Goal: Information Seeking & Learning: Learn about a topic

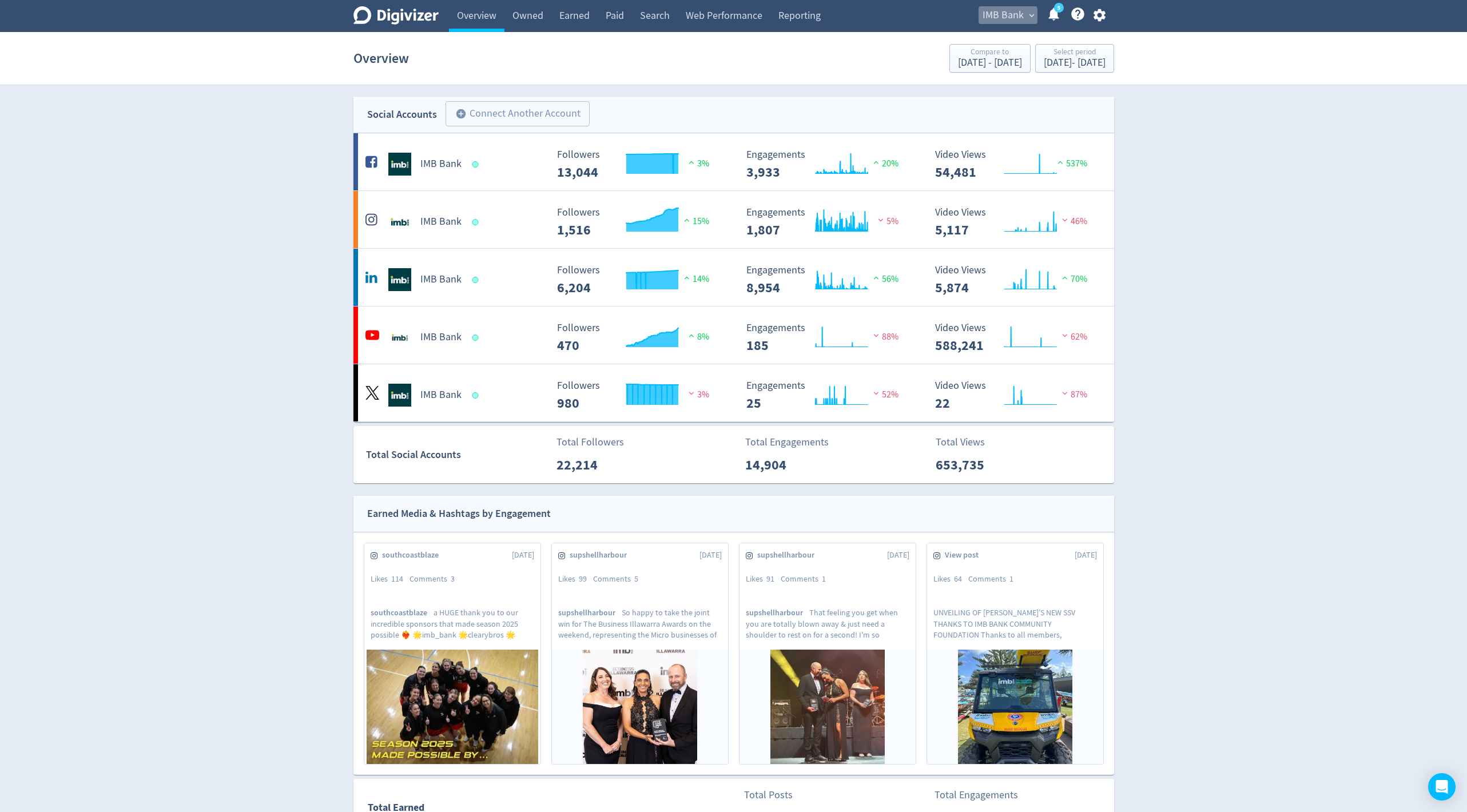
click at [1005, 16] on span "IMB Bank" at bounding box center [1003, 16] width 41 height 18
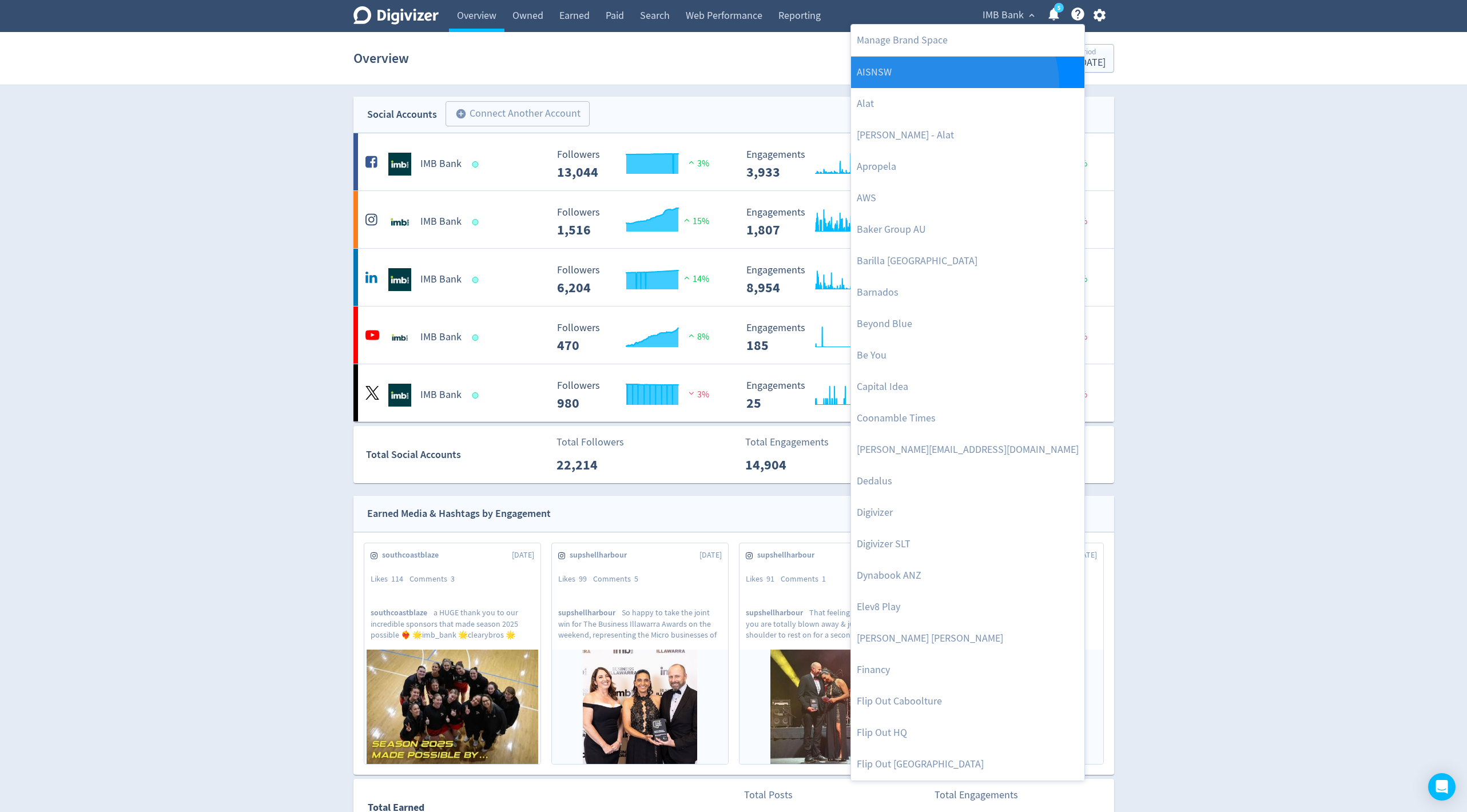
click at [953, 84] on link "AISNSW" at bounding box center [968, 73] width 234 height 31
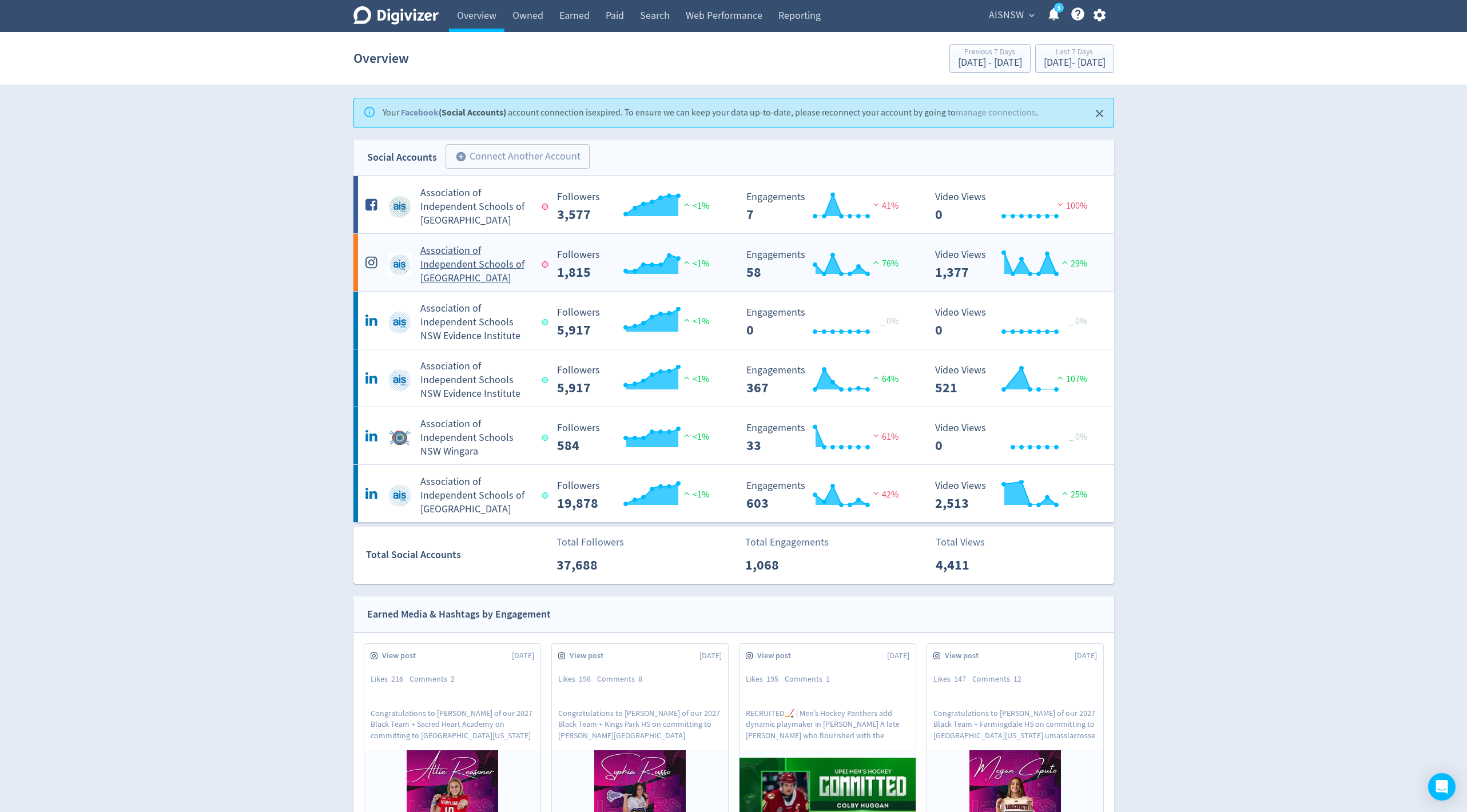
scroll to position [9, 0]
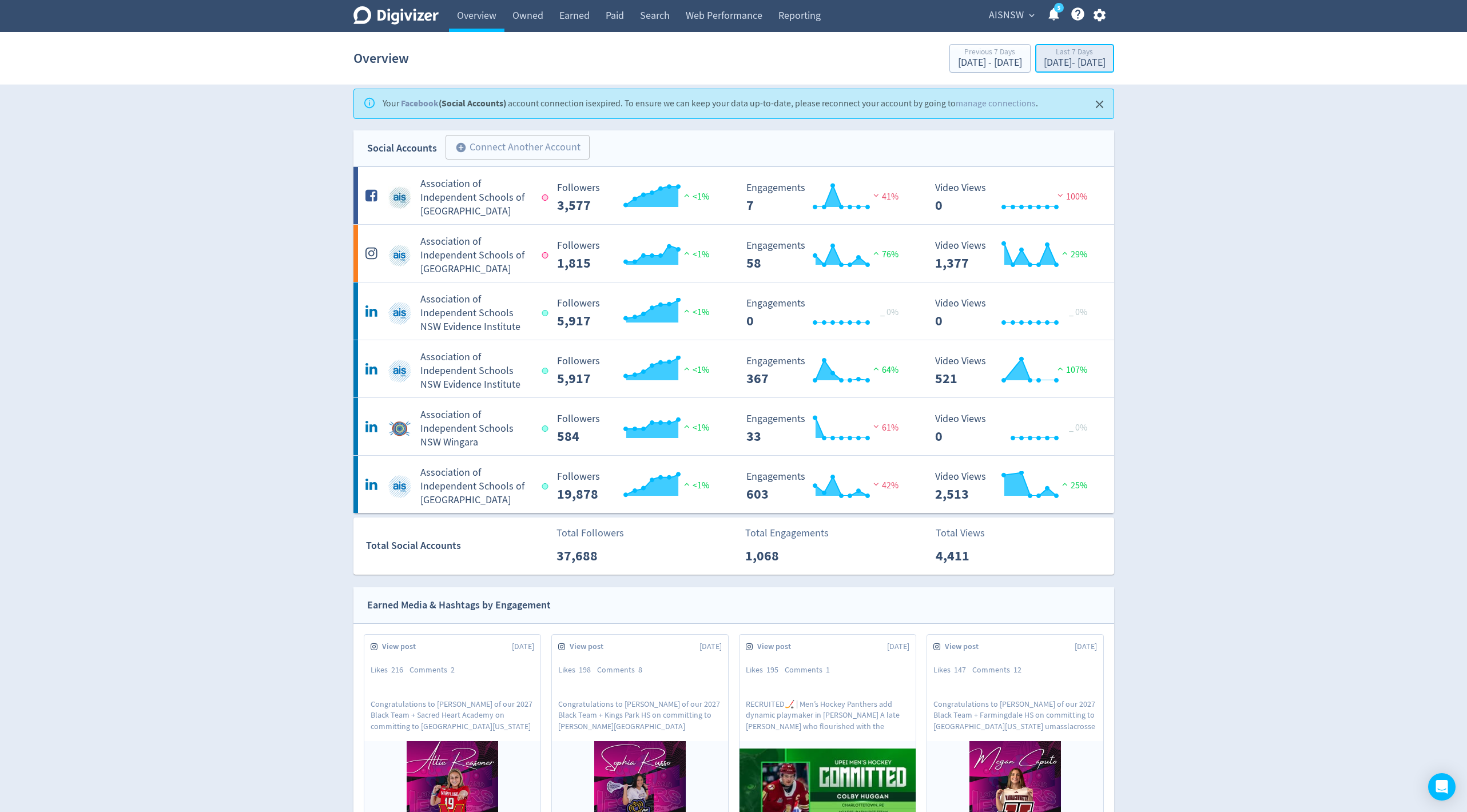
click at [1046, 71] on button "Last 7 Days Sep 10, 2025 - Sep 16, 2025" at bounding box center [1074, 58] width 79 height 29
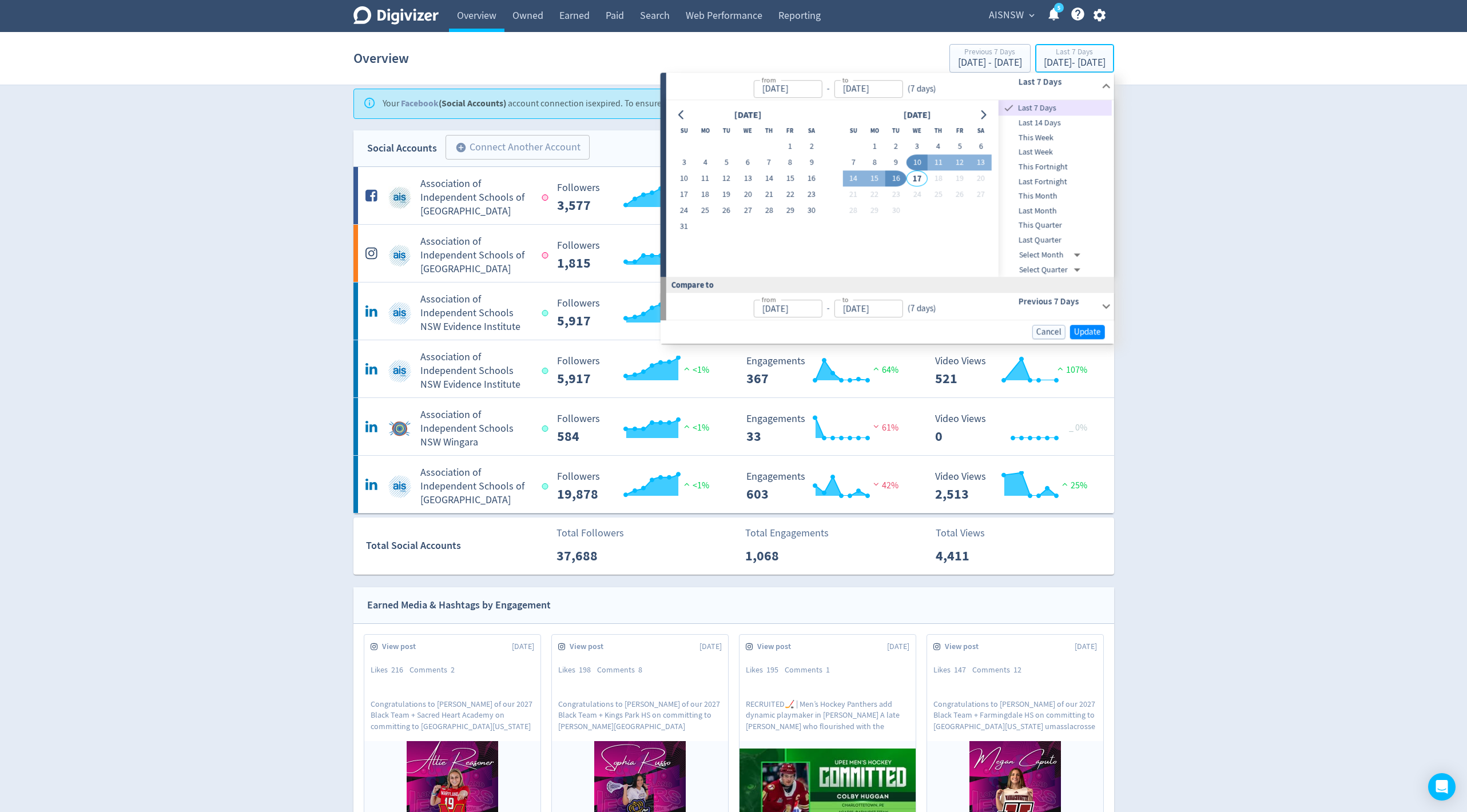
type input "Sep 10, 2025"
type input "[DATE]"
type input "Sep 03, 2025"
type input "Sep 09, 2025"
click at [684, 118] on icon "Go to previous month" at bounding box center [682, 115] width 9 height 9
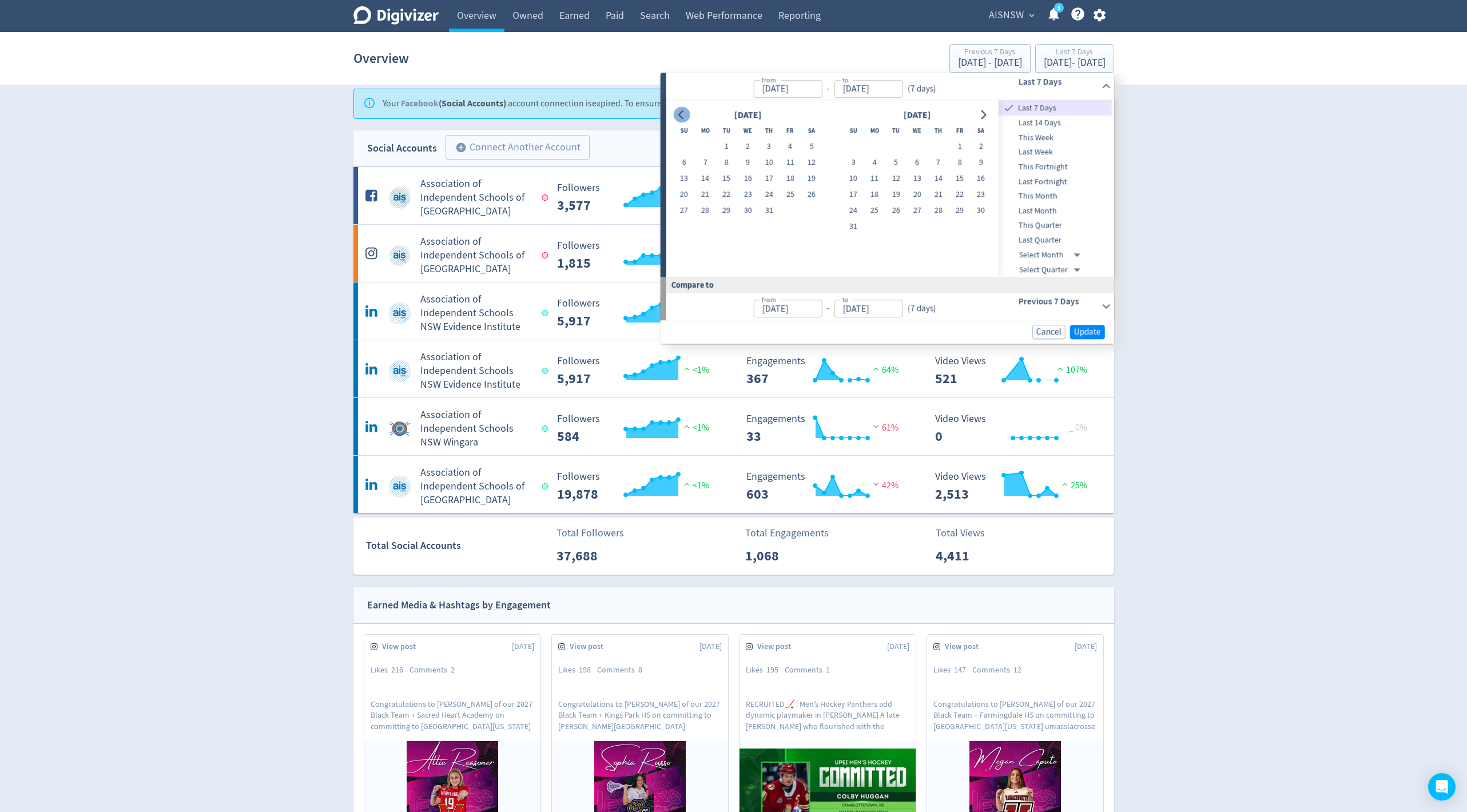
click at [684, 118] on icon "Go to previous month" at bounding box center [682, 115] width 9 height 9
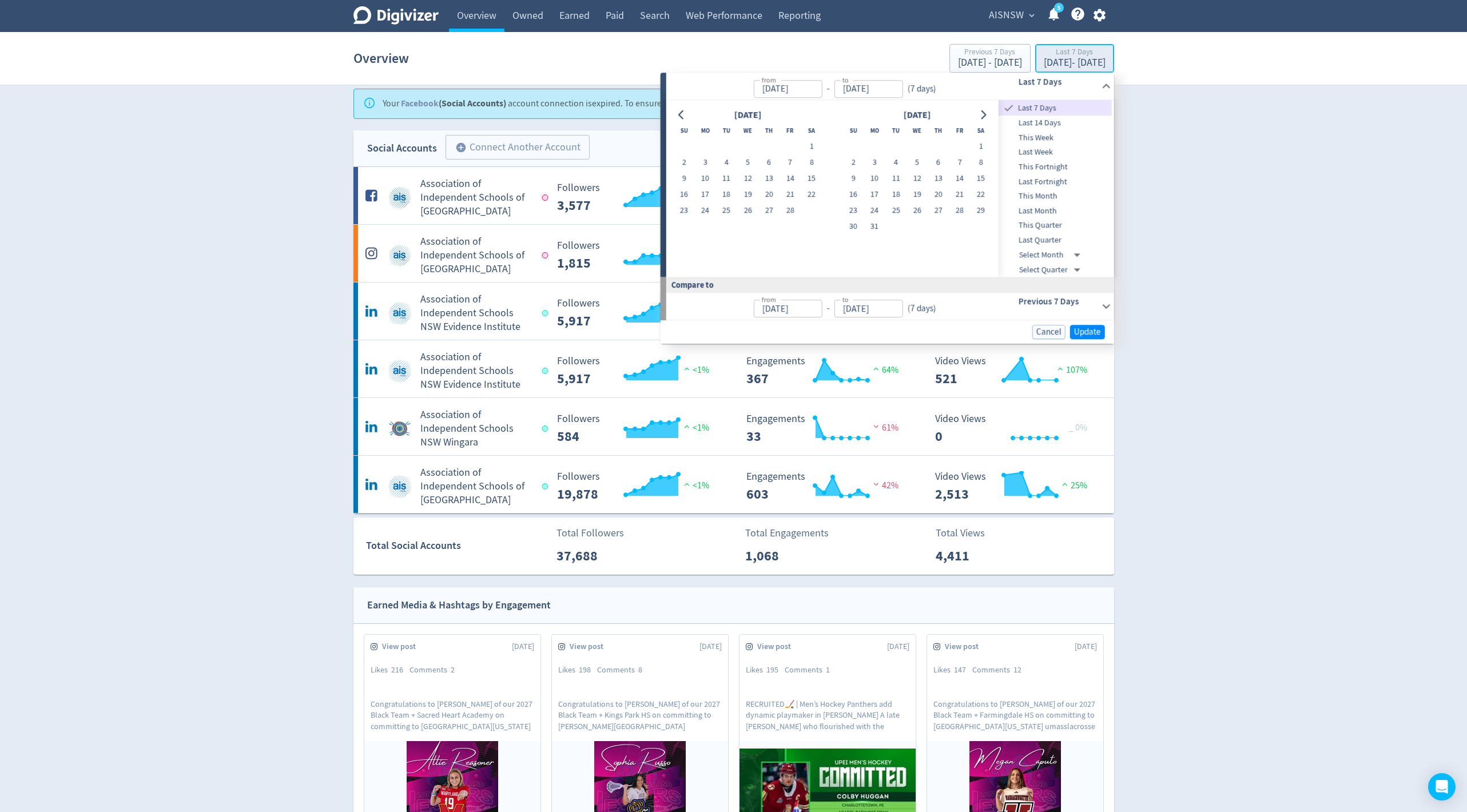
click at [1044, 67] on div "Sep 10, 2025 - Sep 16, 2025" at bounding box center [1074, 63] width 62 height 10
click at [1044, 62] on div "Sep 10, 2025 - Sep 16, 2025" at bounding box center [1074, 63] width 62 height 10
click at [689, 119] on div at bounding box center [681, 115] width 16 height 16
click at [680, 119] on button "Go to previous month" at bounding box center [681, 115] width 16 height 16
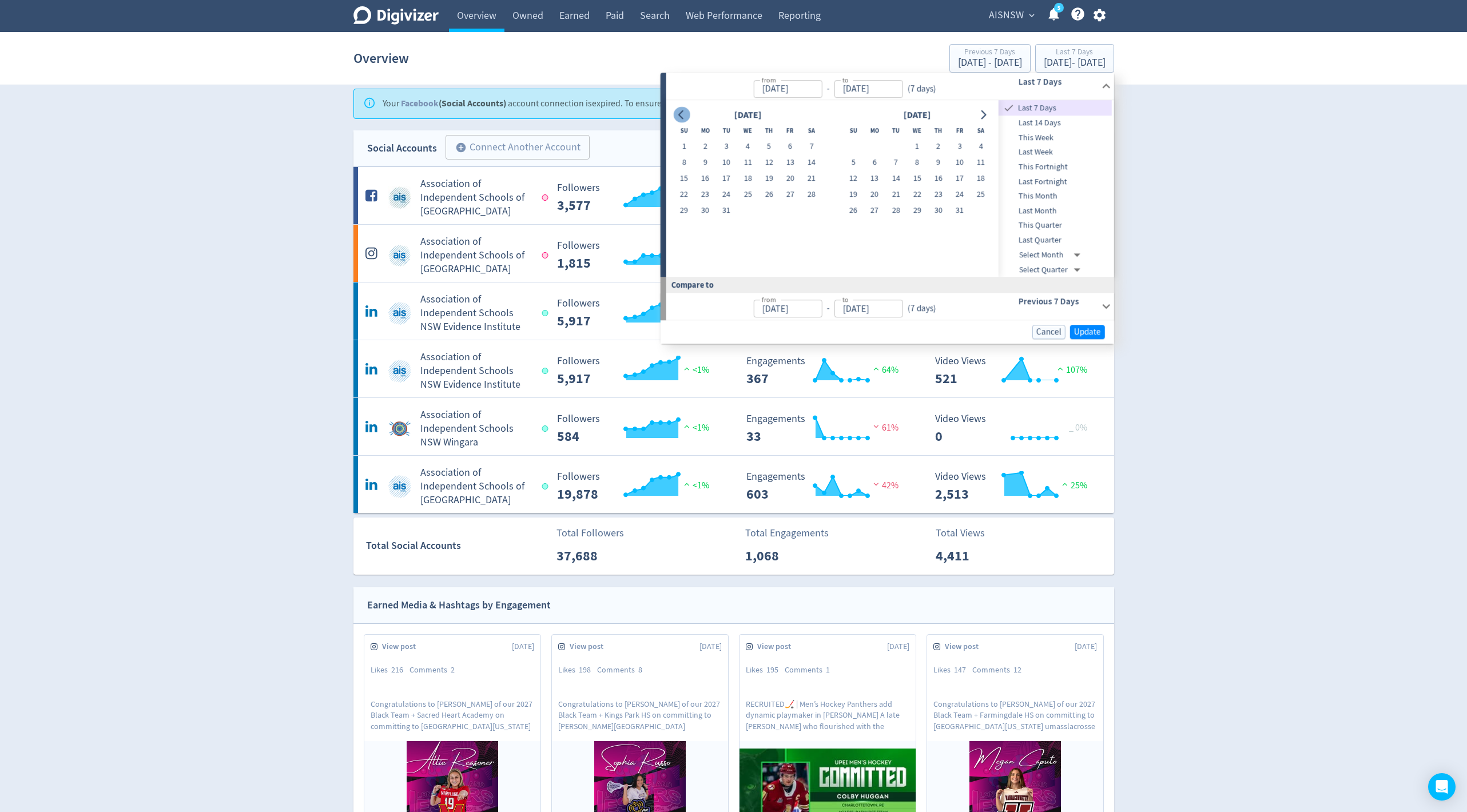
click at [680, 119] on button "Go to previous month" at bounding box center [681, 115] width 16 height 16
click at [730, 152] on button "1" at bounding box center [726, 147] width 21 height 16
type input "Oct 01, 2024"
click at [991, 116] on button "Go to next month" at bounding box center [983, 115] width 16 height 16
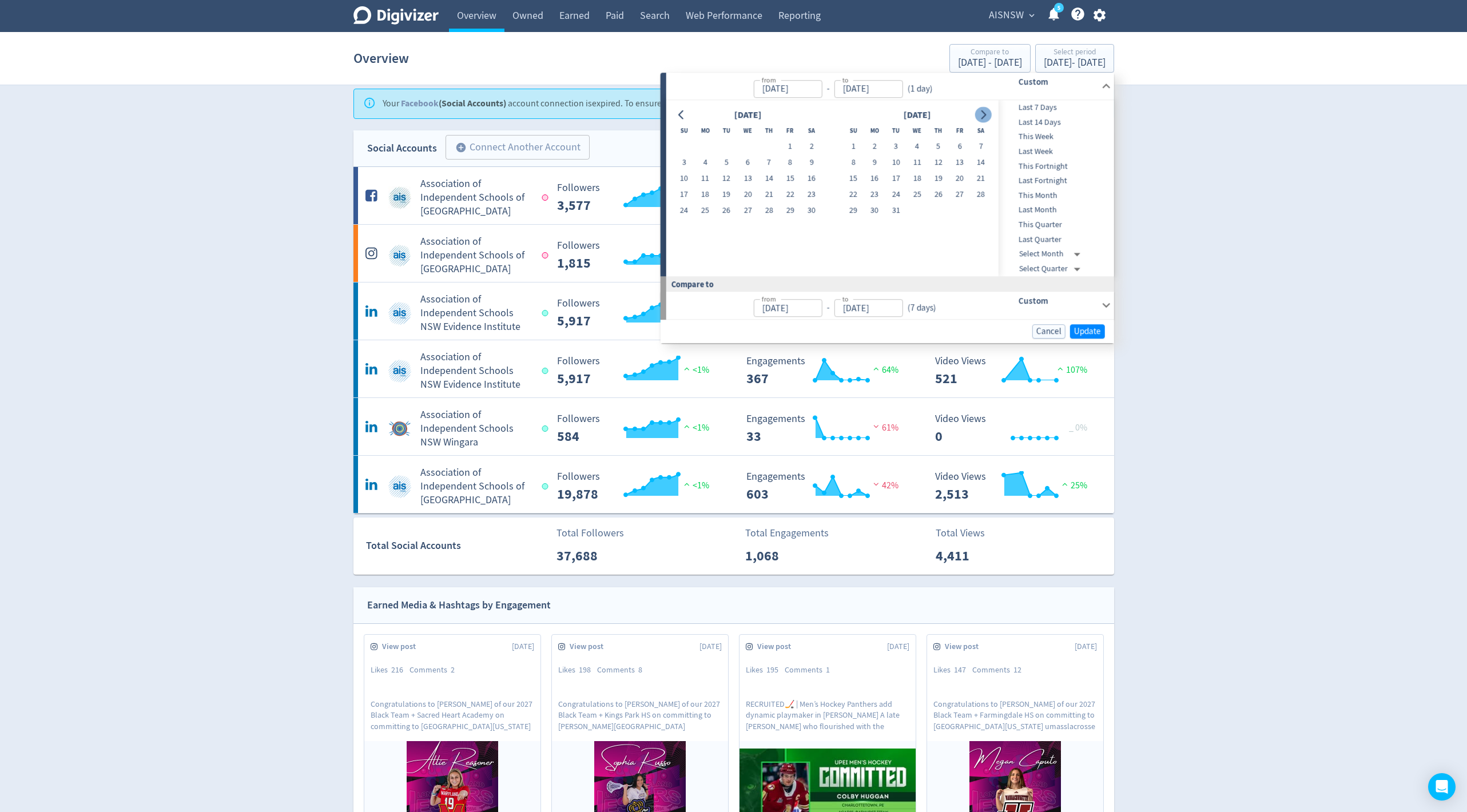
click at [991, 116] on button "Go to next month" at bounding box center [983, 115] width 16 height 16
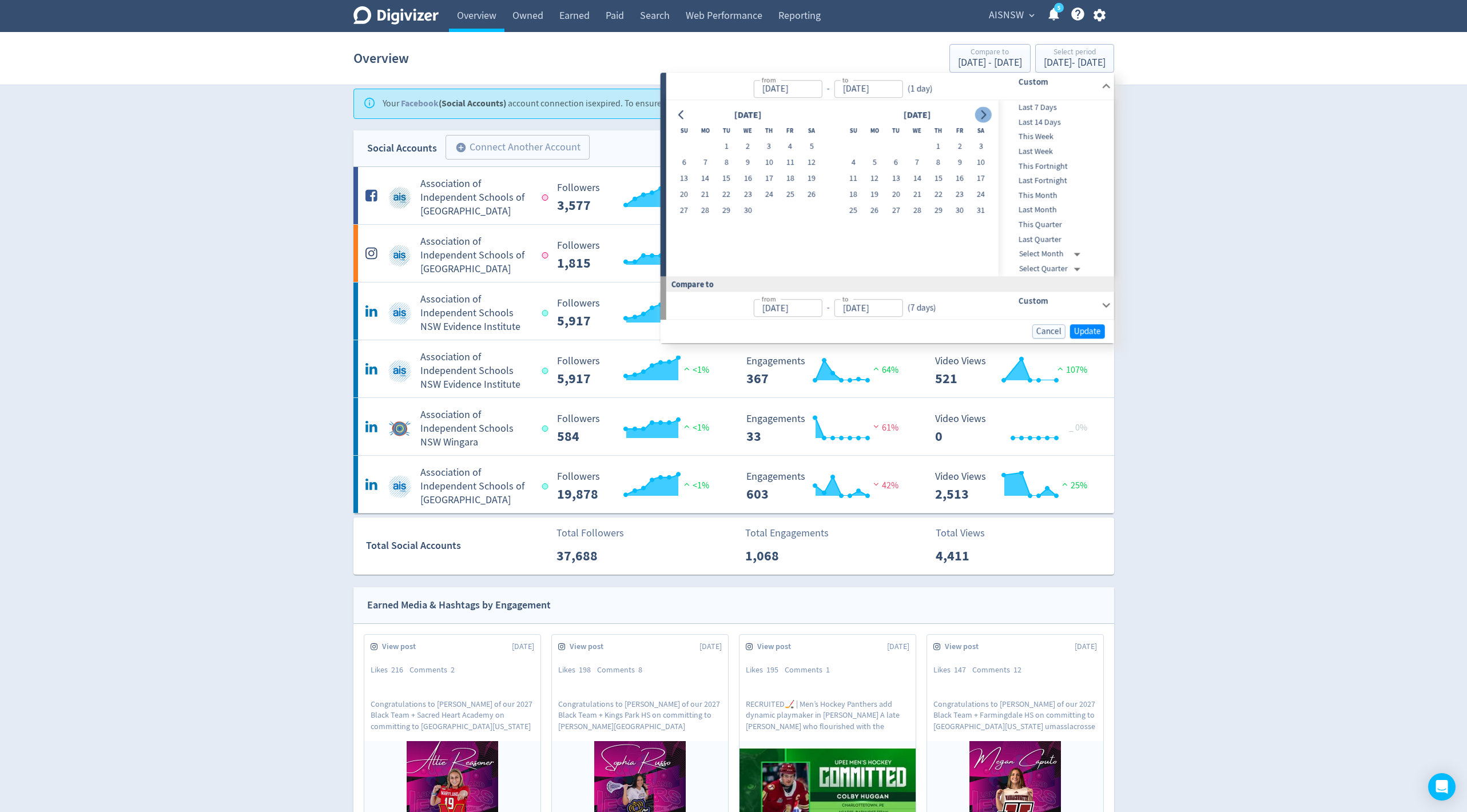
click at [991, 116] on button "Go to next month" at bounding box center [983, 115] width 16 height 16
click at [900, 175] on button "16" at bounding box center [896, 179] width 21 height 16
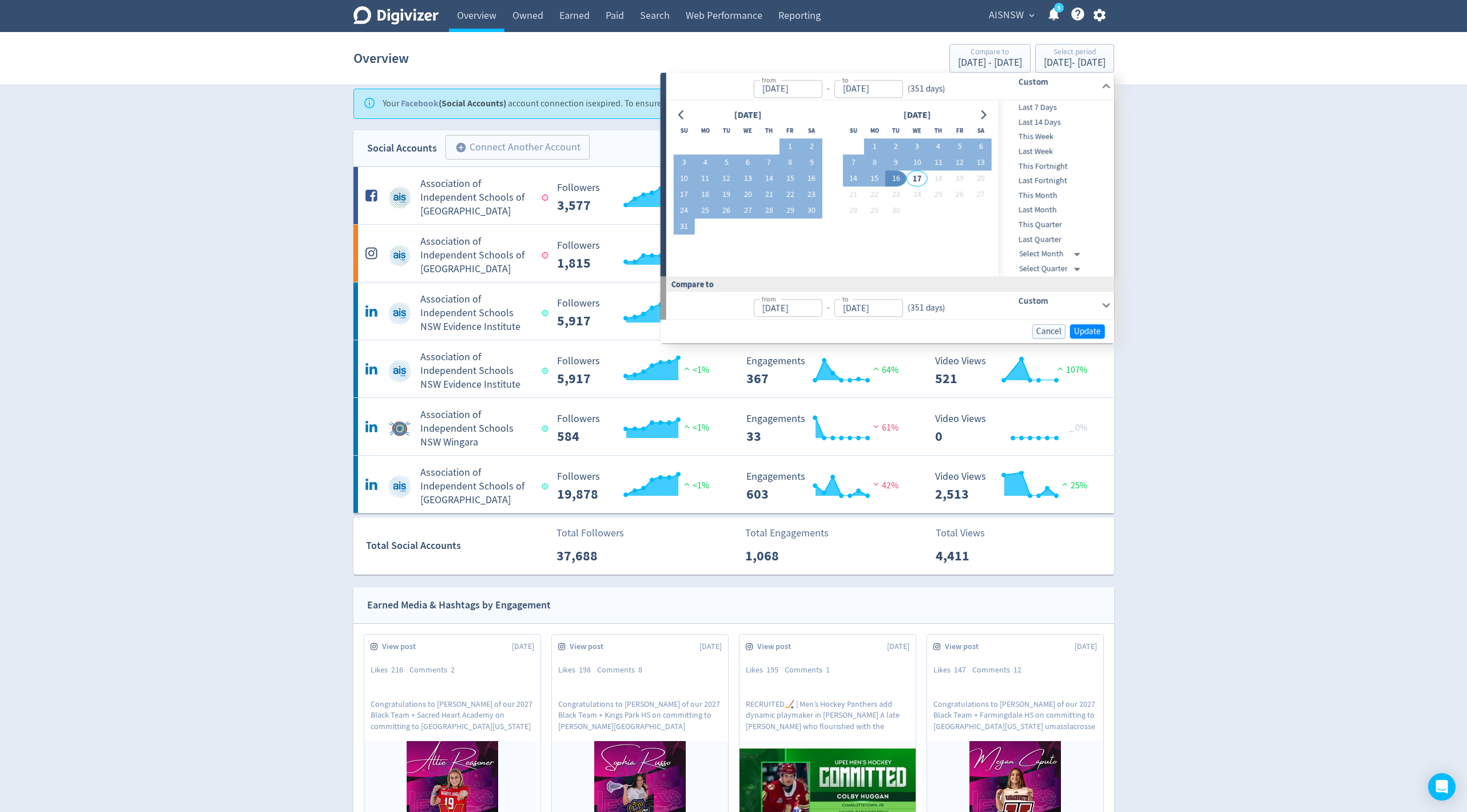
type input "[DATE]"
type input "Oct 16, 2023"
type input "Sep 30, 2024"
click at [1082, 327] on span "Update" at bounding box center [1087, 331] width 27 height 9
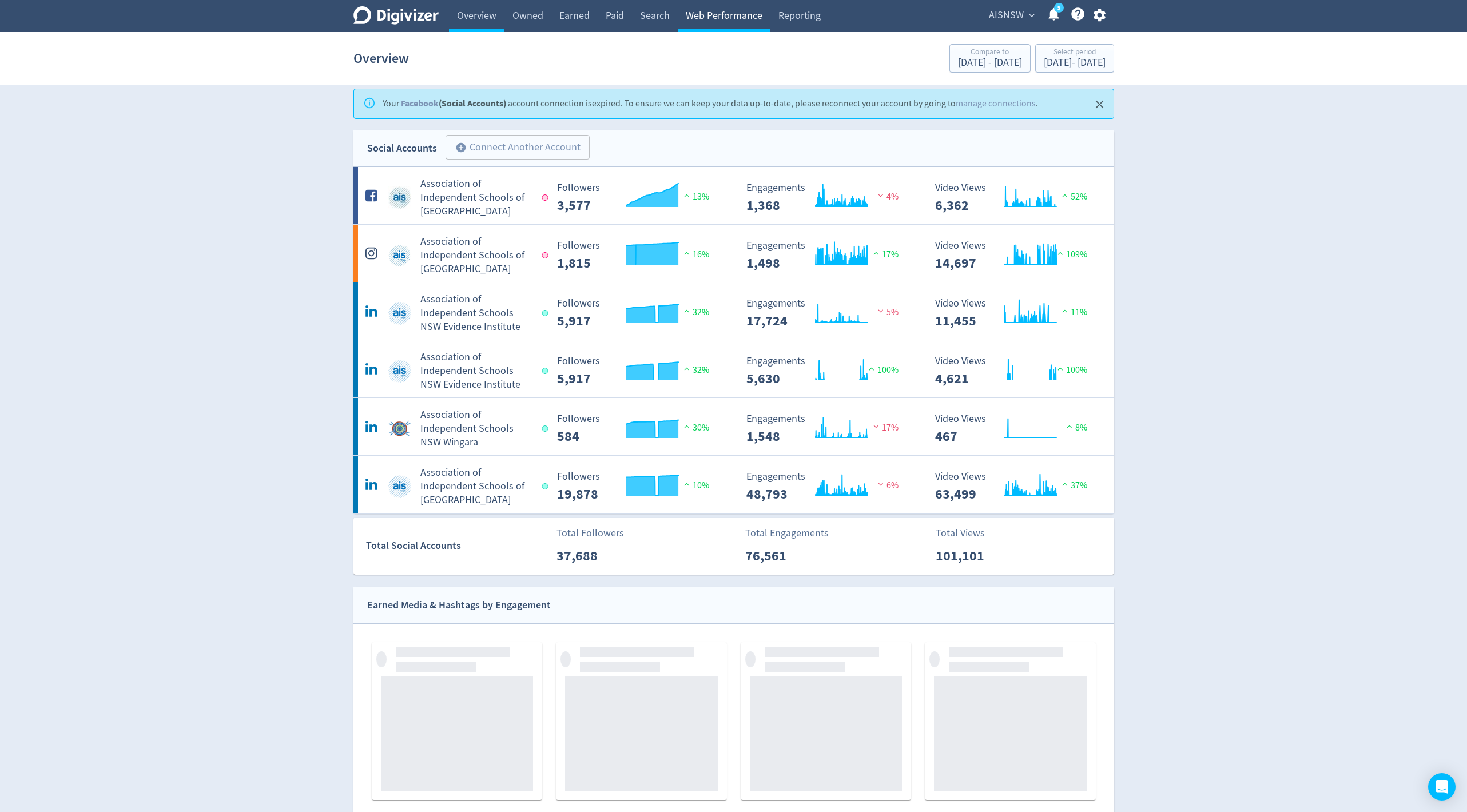
click at [712, 13] on link "Web Performance" at bounding box center [724, 16] width 93 height 32
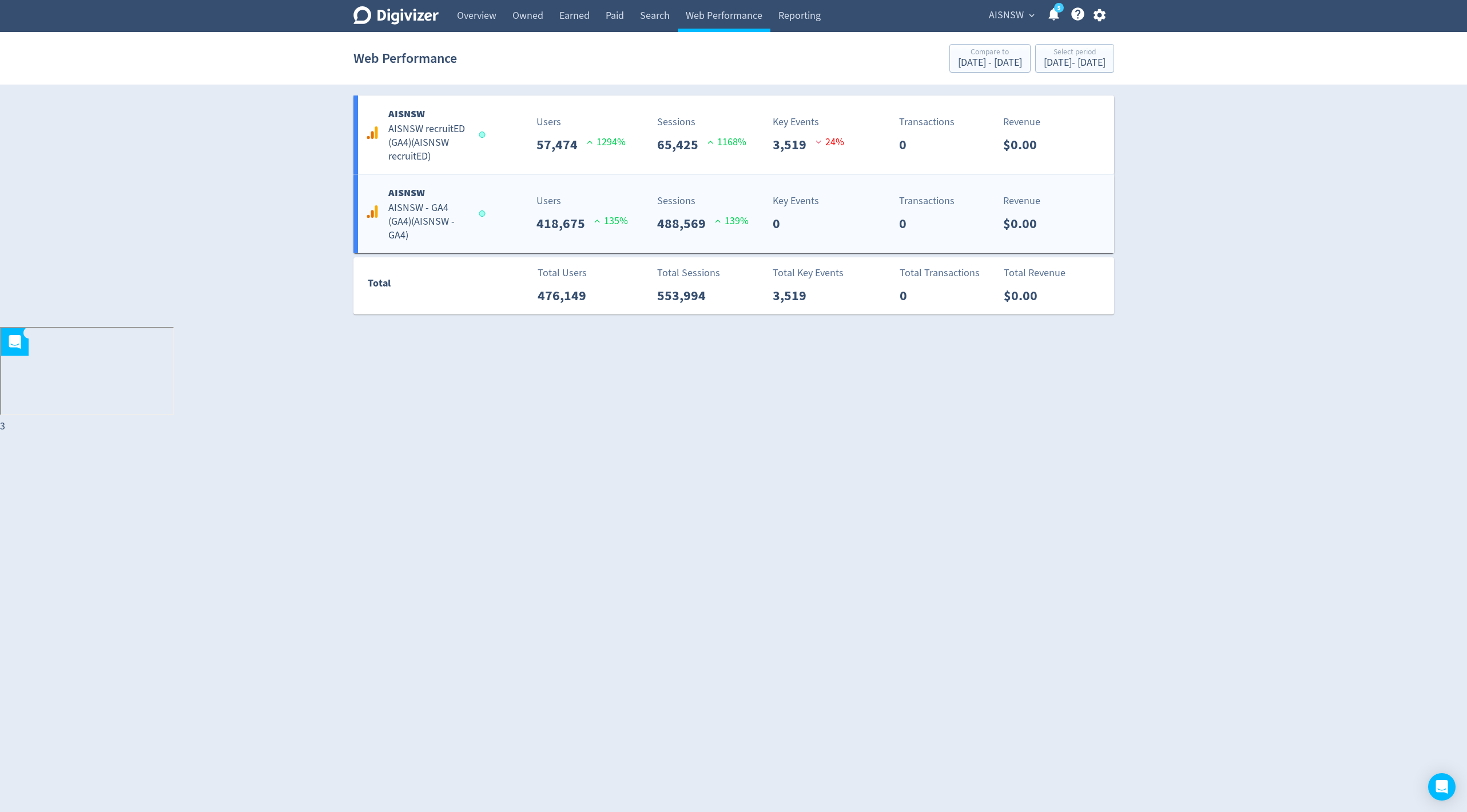
click at [629, 221] on div "Sessions 488,569 139 %" at bounding box center [673, 213] width 126 height 41
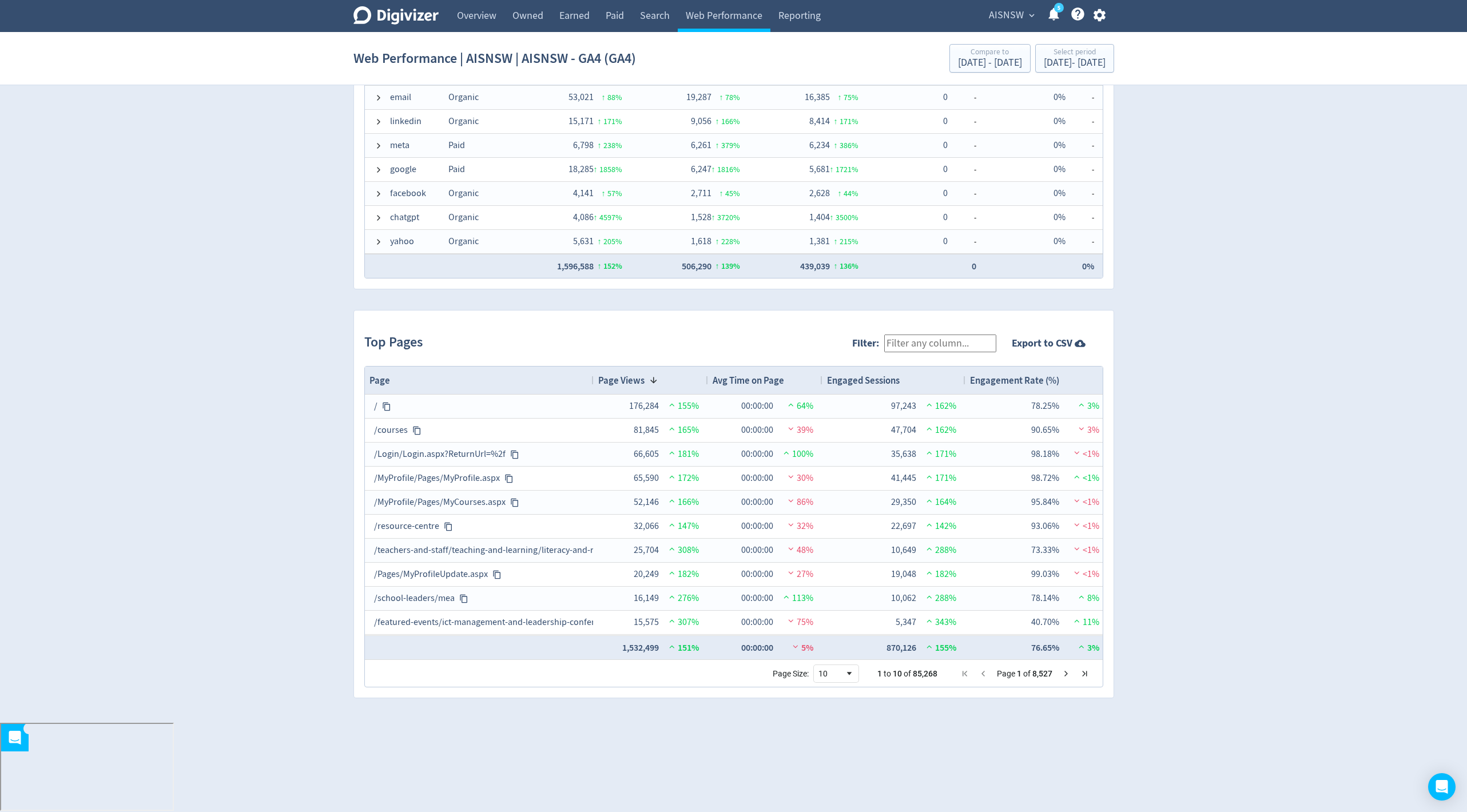
scroll to position [947, 0]
click at [933, 337] on input "Filter:" at bounding box center [940, 340] width 112 height 18
type input "courses"
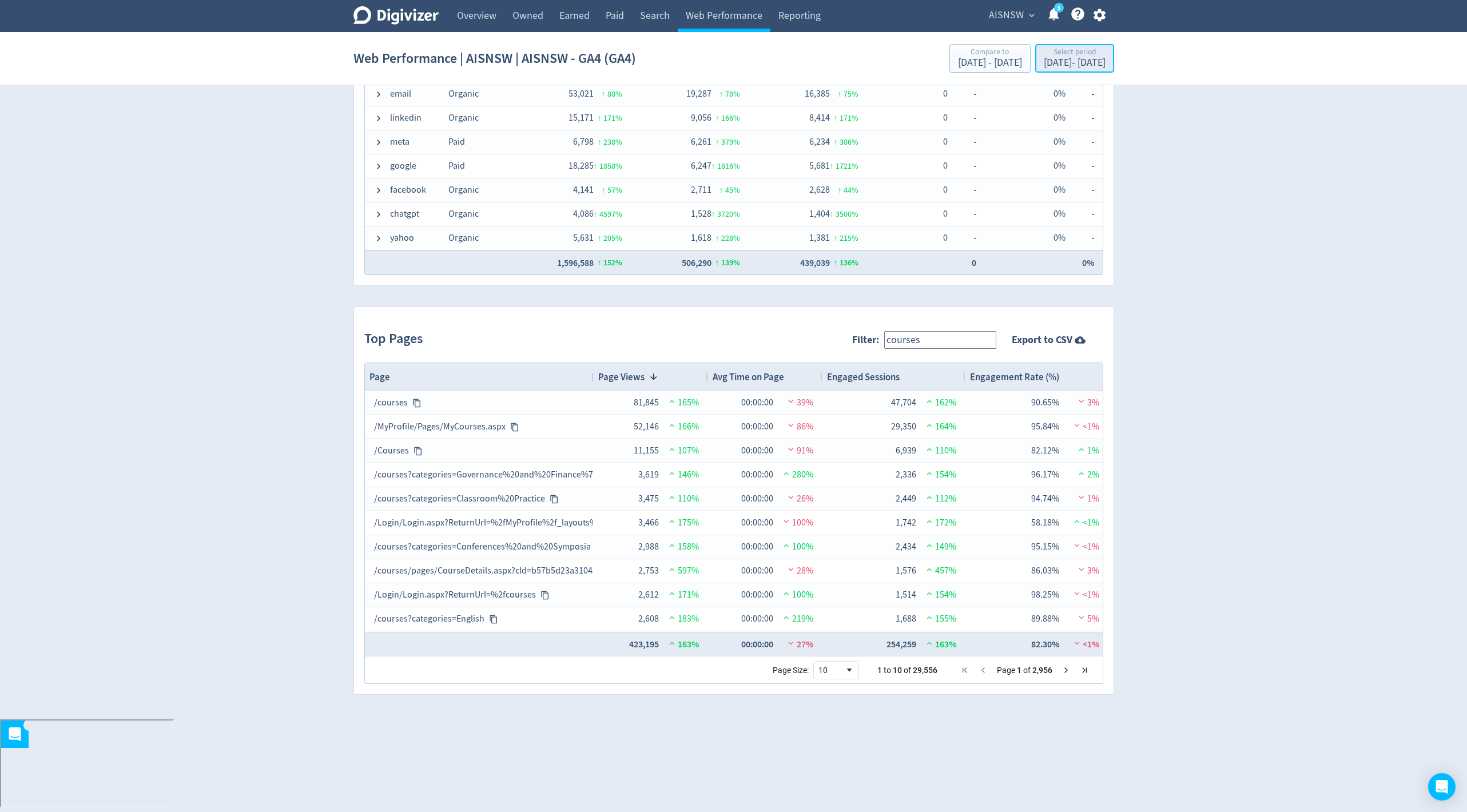
click at [1074, 60] on div "Oct 1, 2024 - Sep 16, 2025" at bounding box center [1074, 63] width 62 height 10
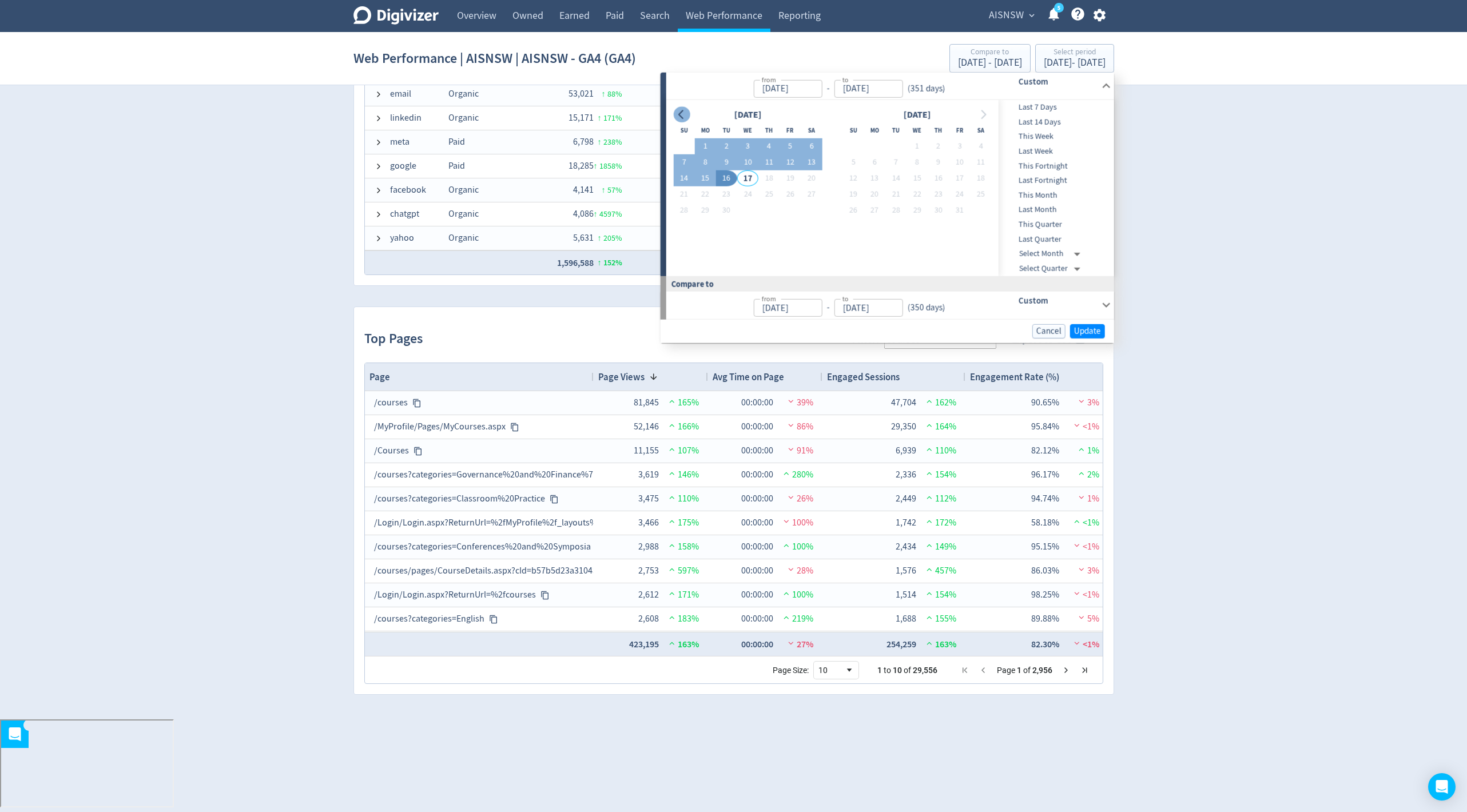
click at [682, 119] on button "Go to previous month" at bounding box center [681, 115] width 16 height 16
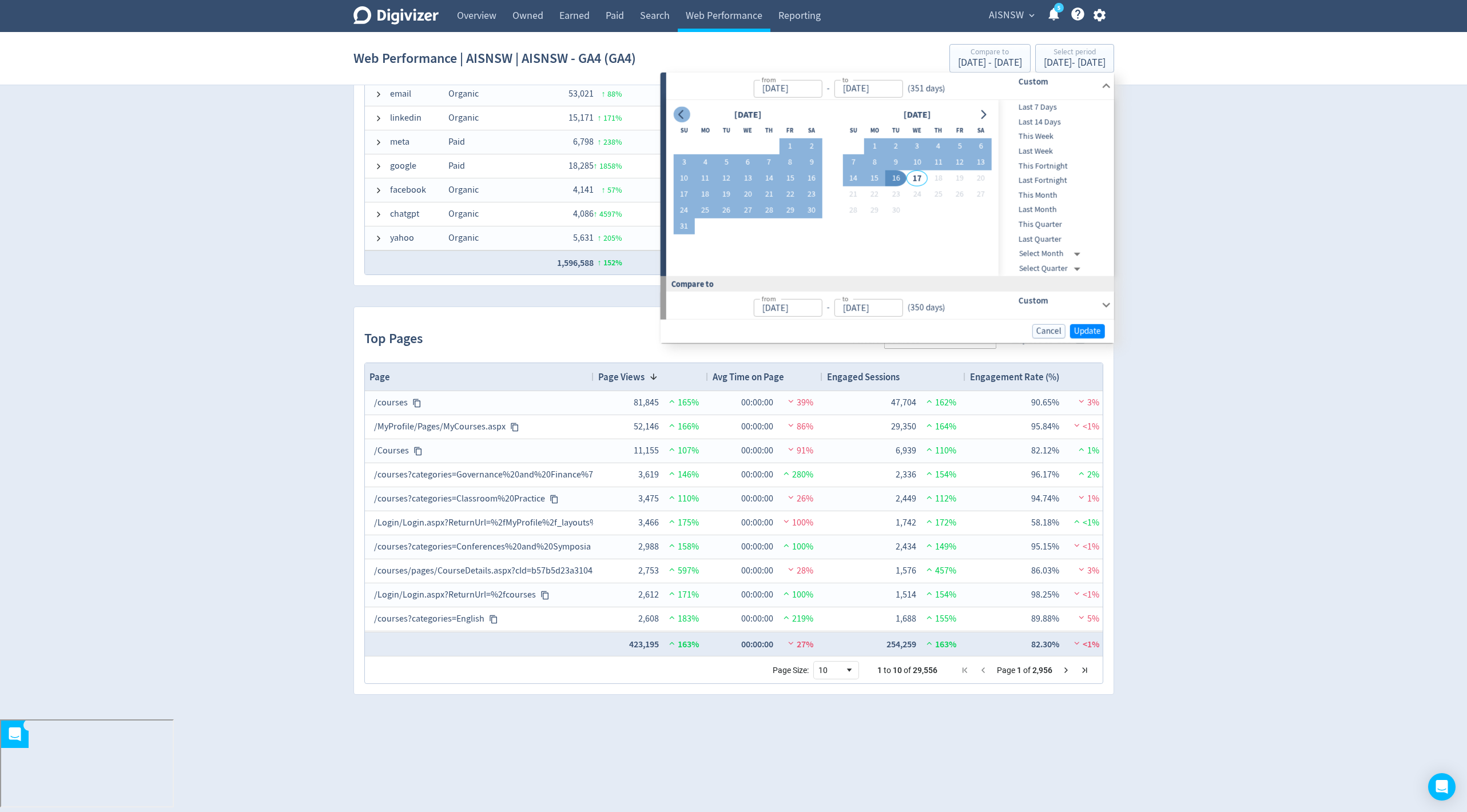
click at [682, 119] on button "Go to previous month" at bounding box center [681, 115] width 16 height 16
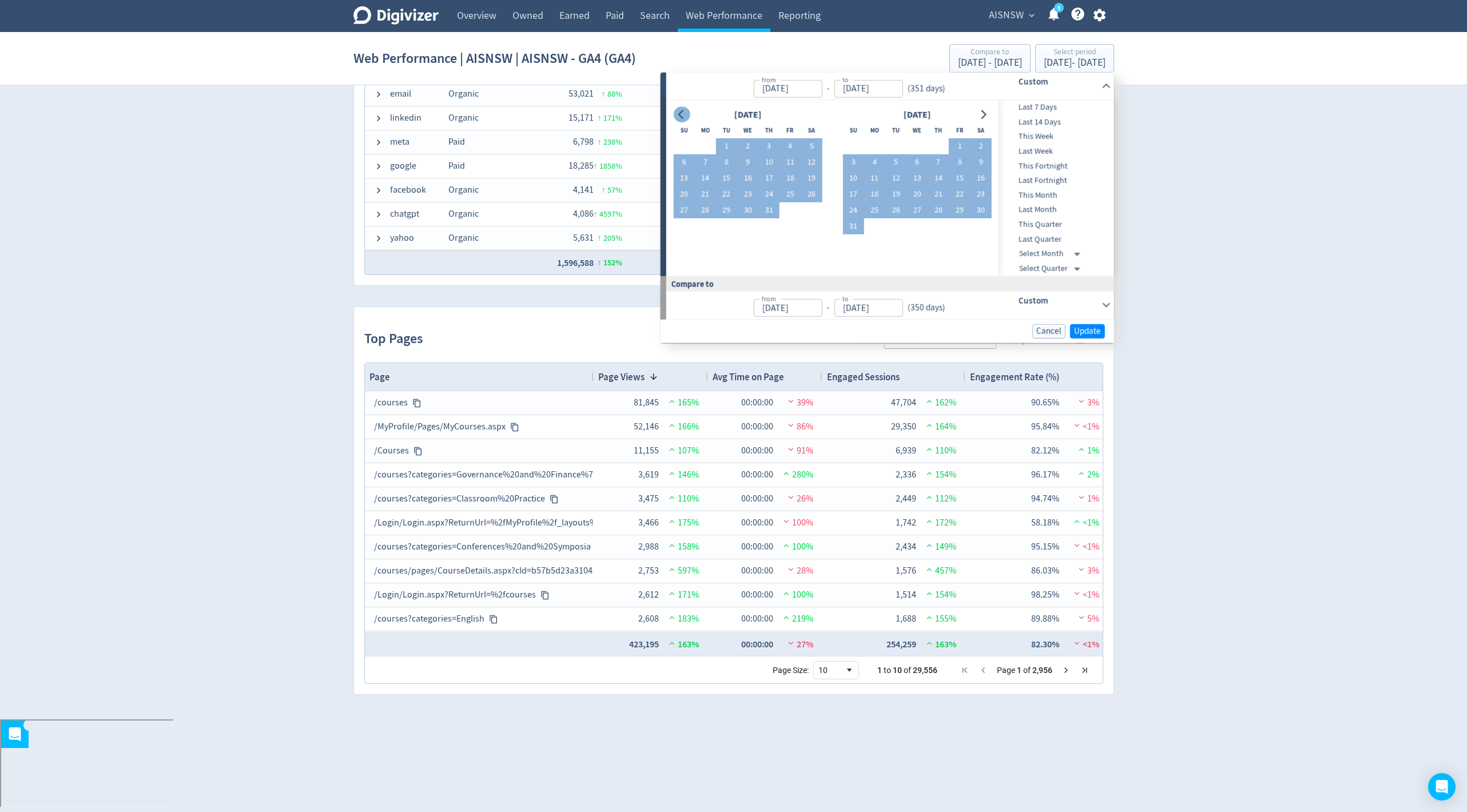
click at [682, 119] on button "Go to previous month" at bounding box center [681, 115] width 16 height 16
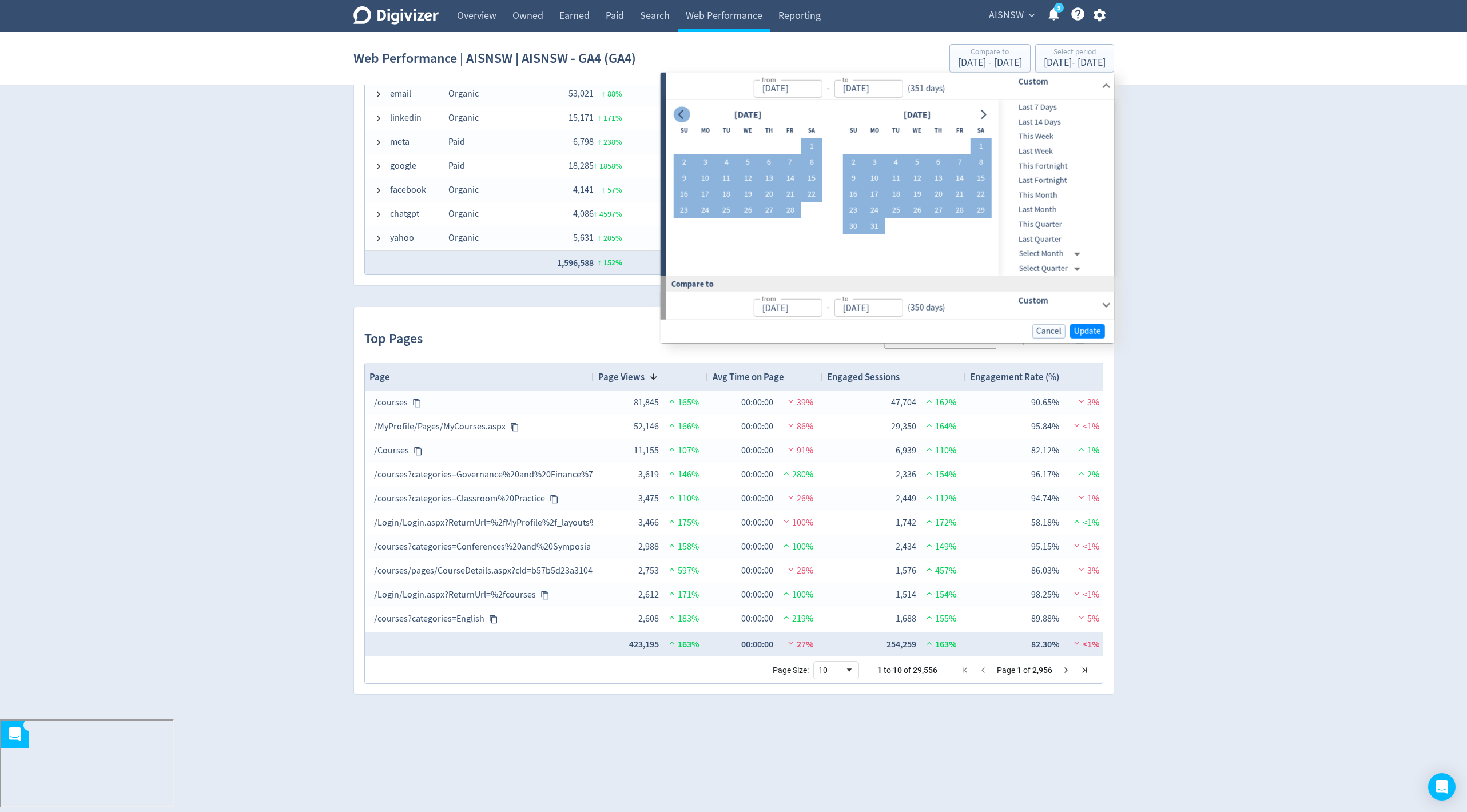
click at [682, 119] on button "Go to previous month" at bounding box center [681, 115] width 16 height 16
click at [747, 149] on button "1" at bounding box center [748, 147] width 21 height 16
type input "Jan 01, 2025"
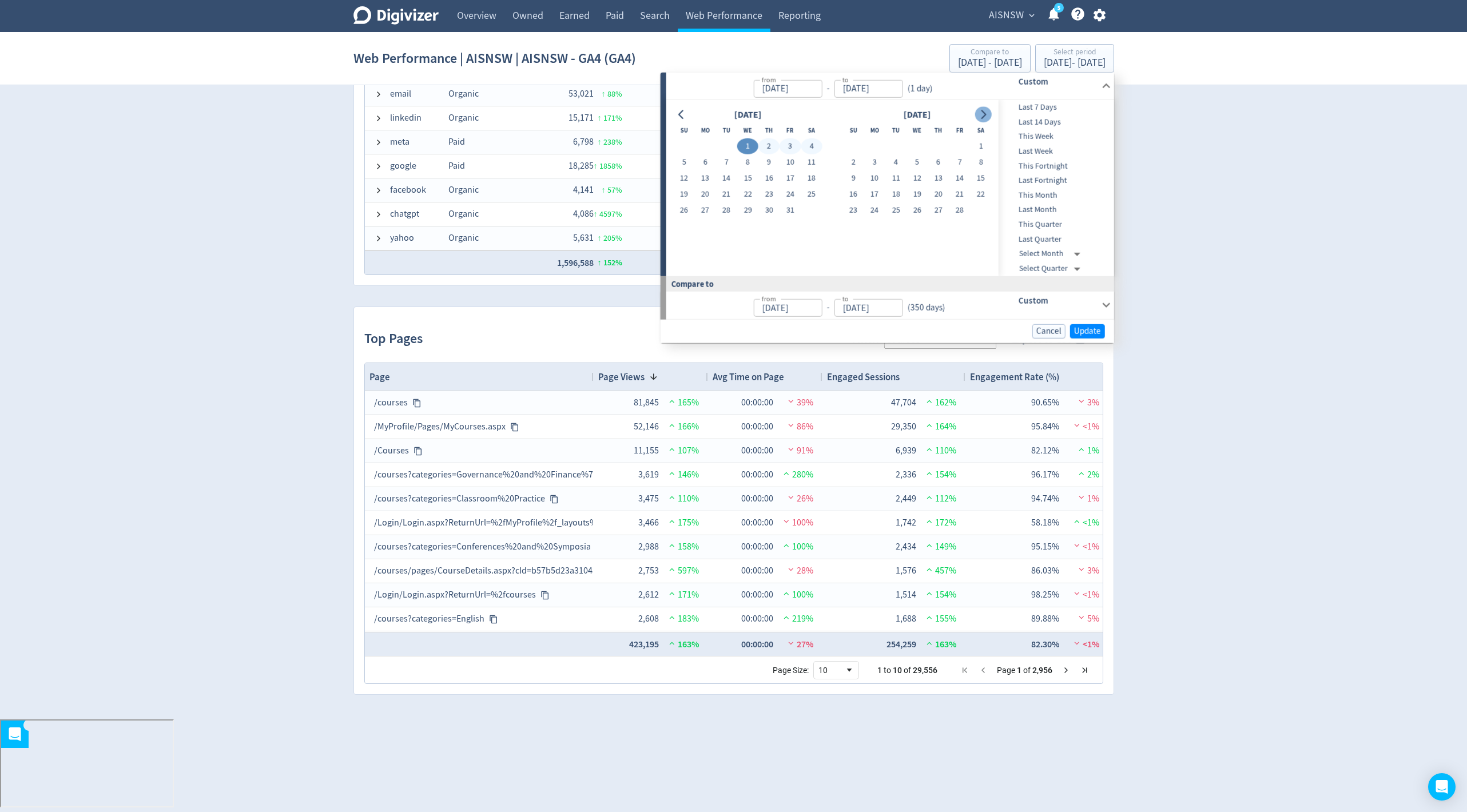
click at [985, 115] on icon "Go to next month" at bounding box center [984, 115] width 5 height 9
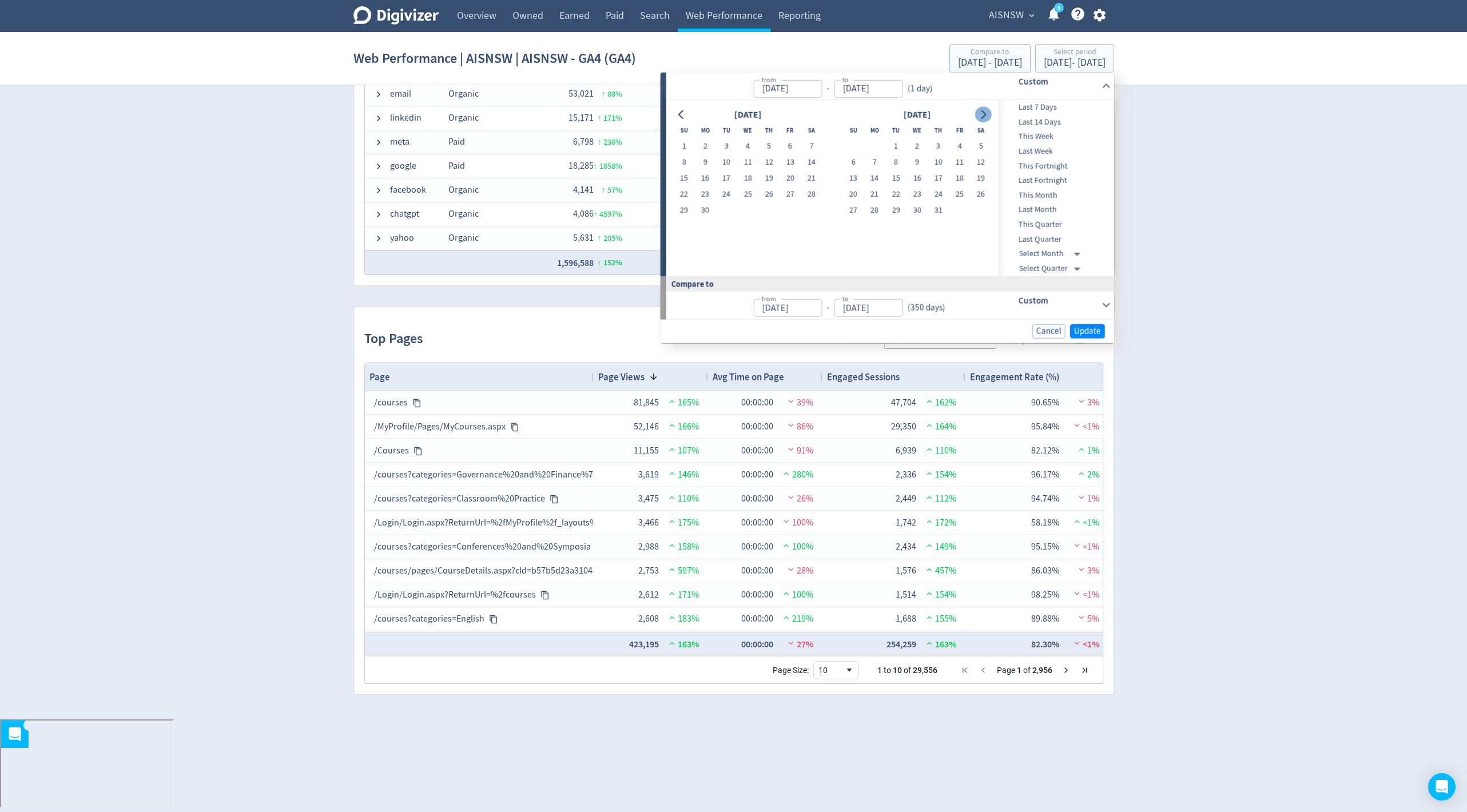
click at [985, 115] on icon "Go to next month" at bounding box center [984, 115] width 5 height 9
click at [901, 170] on td "16" at bounding box center [896, 178] width 21 height 16
click at [899, 177] on button "16" at bounding box center [896, 178] width 21 height 16
type input "[DATE]"
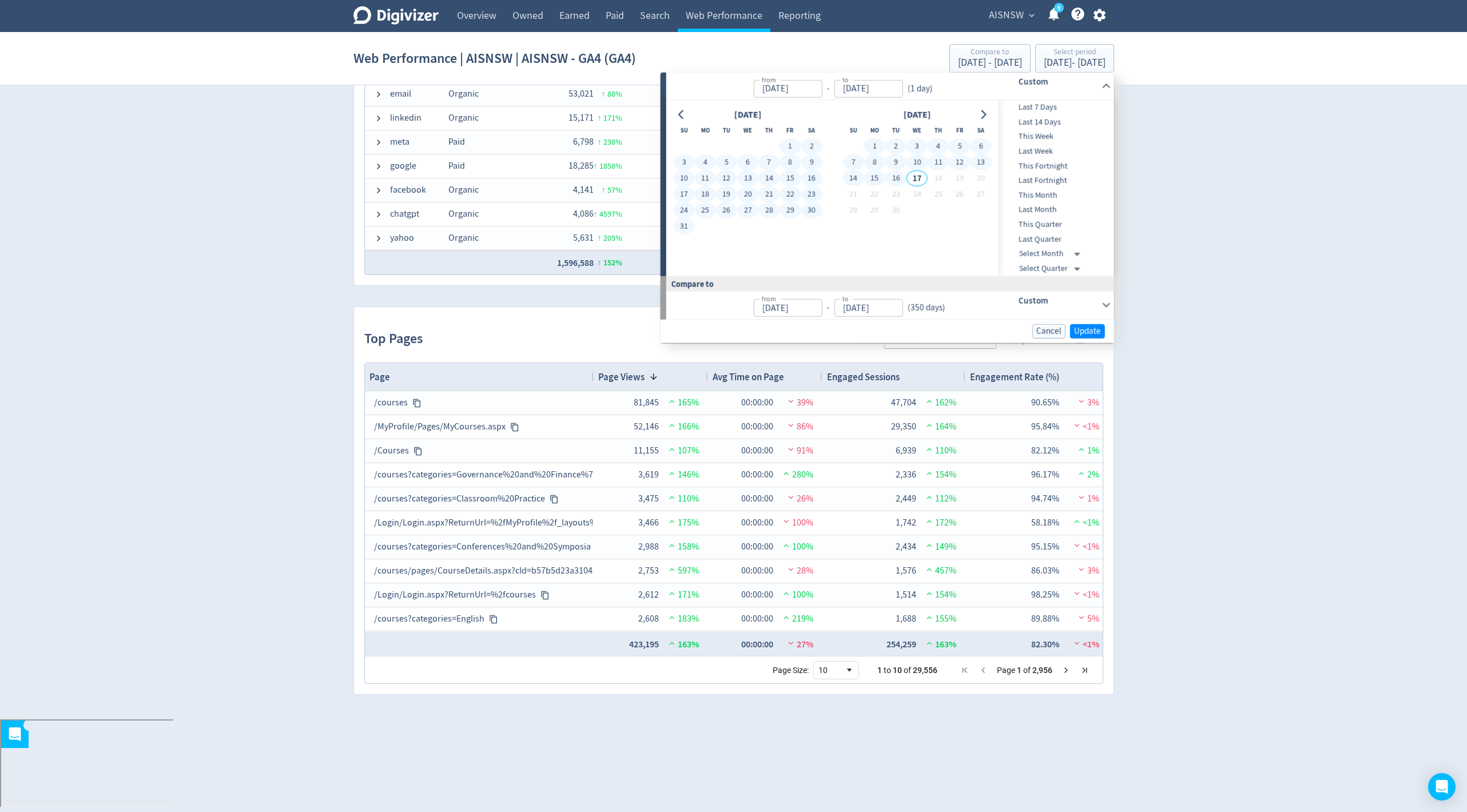
type input "Apr 17, 2024"
type input "Dec 31, 2024"
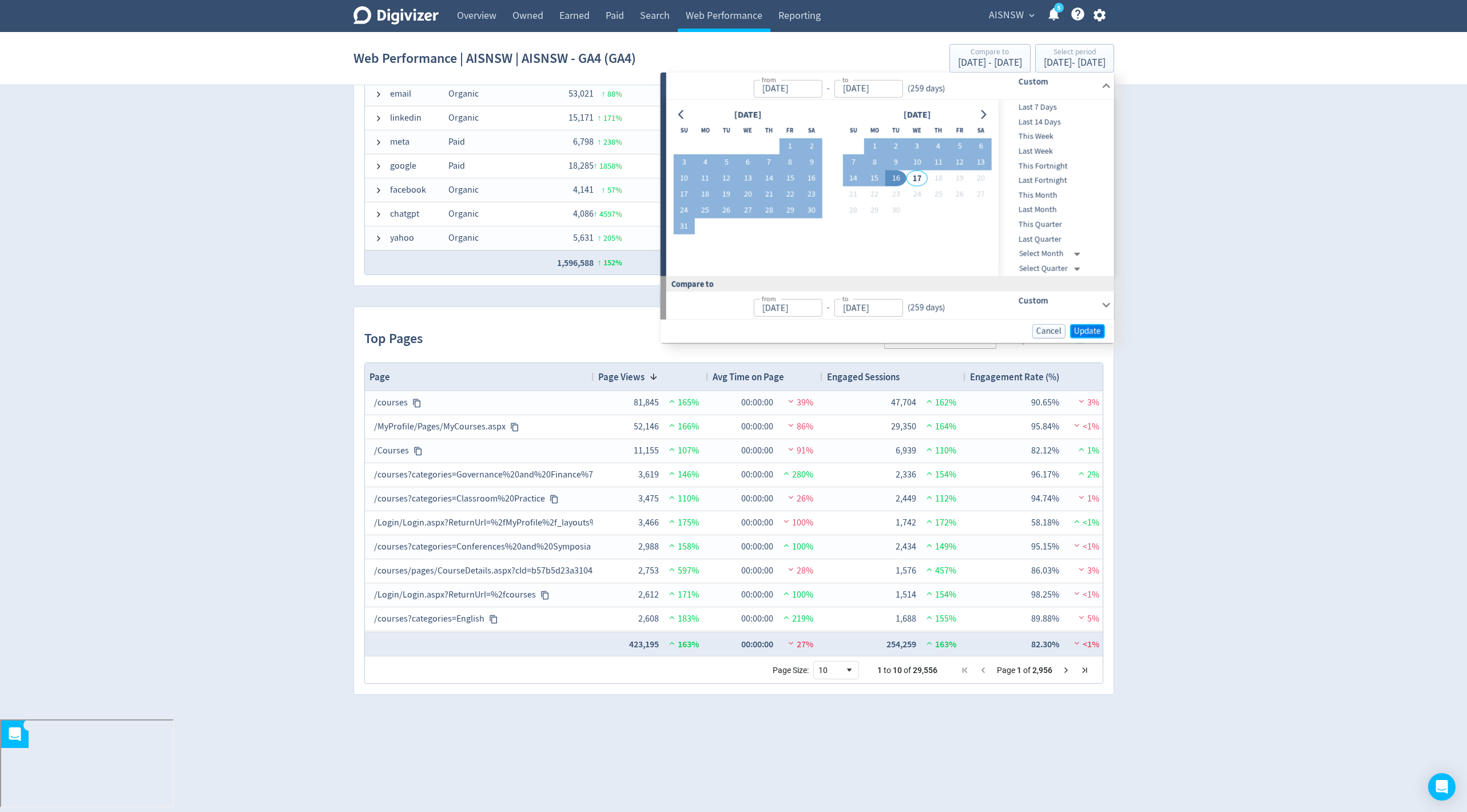
click at [1089, 328] on span "Update" at bounding box center [1087, 330] width 27 height 9
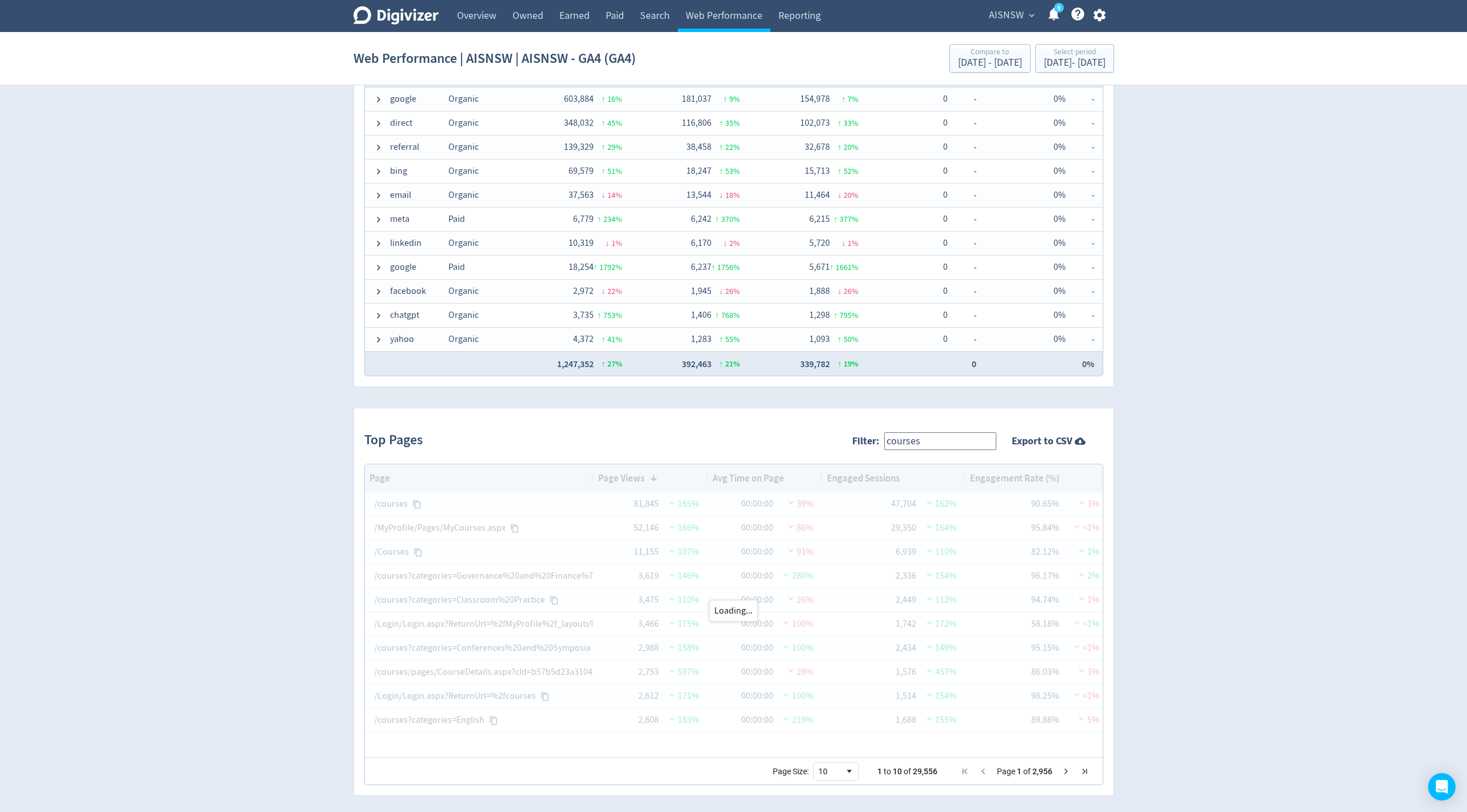
scroll to position [879, 0]
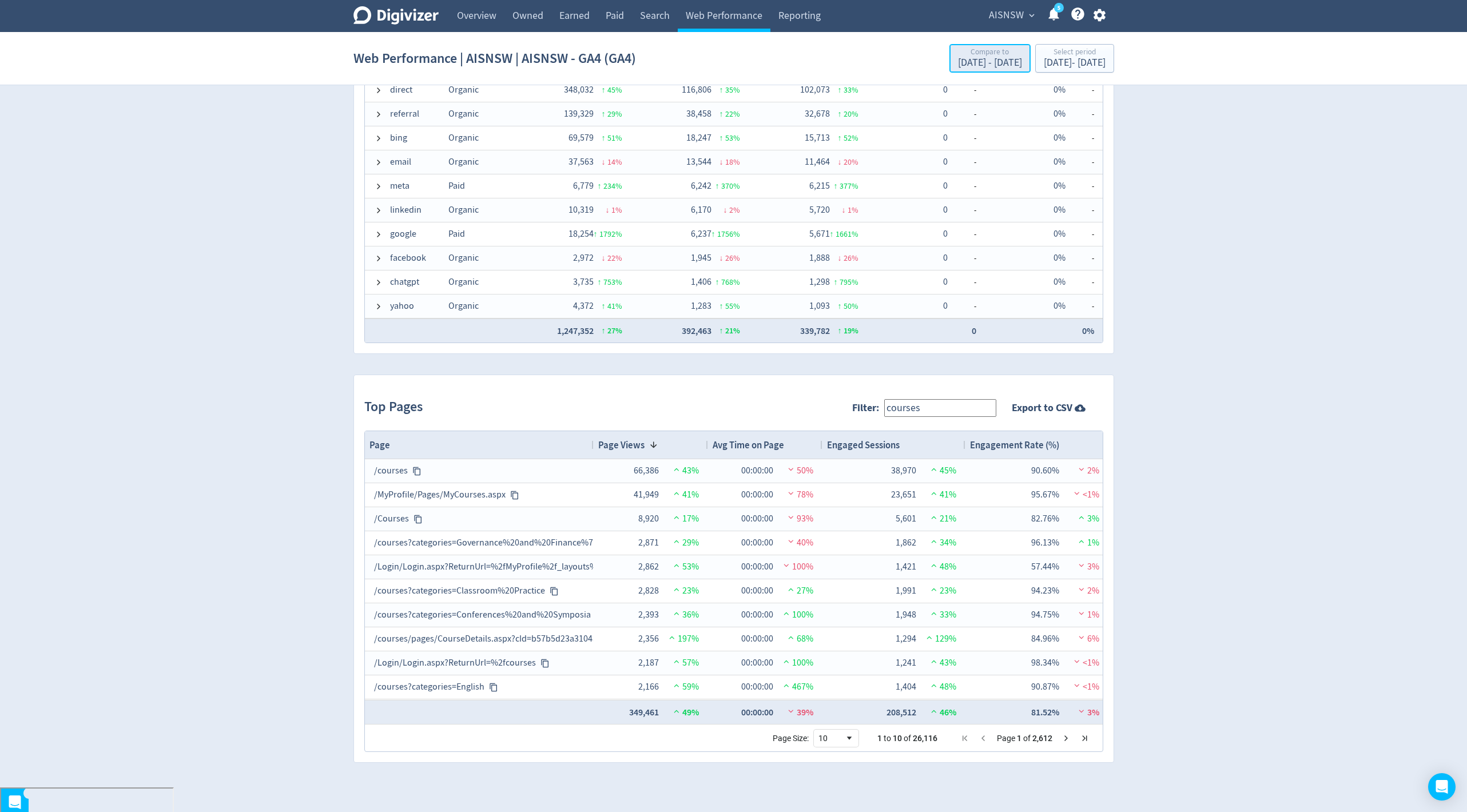
click at [958, 60] on div "Apr 17, 2024 - Dec 31, 2024" at bounding box center [990, 63] width 64 height 10
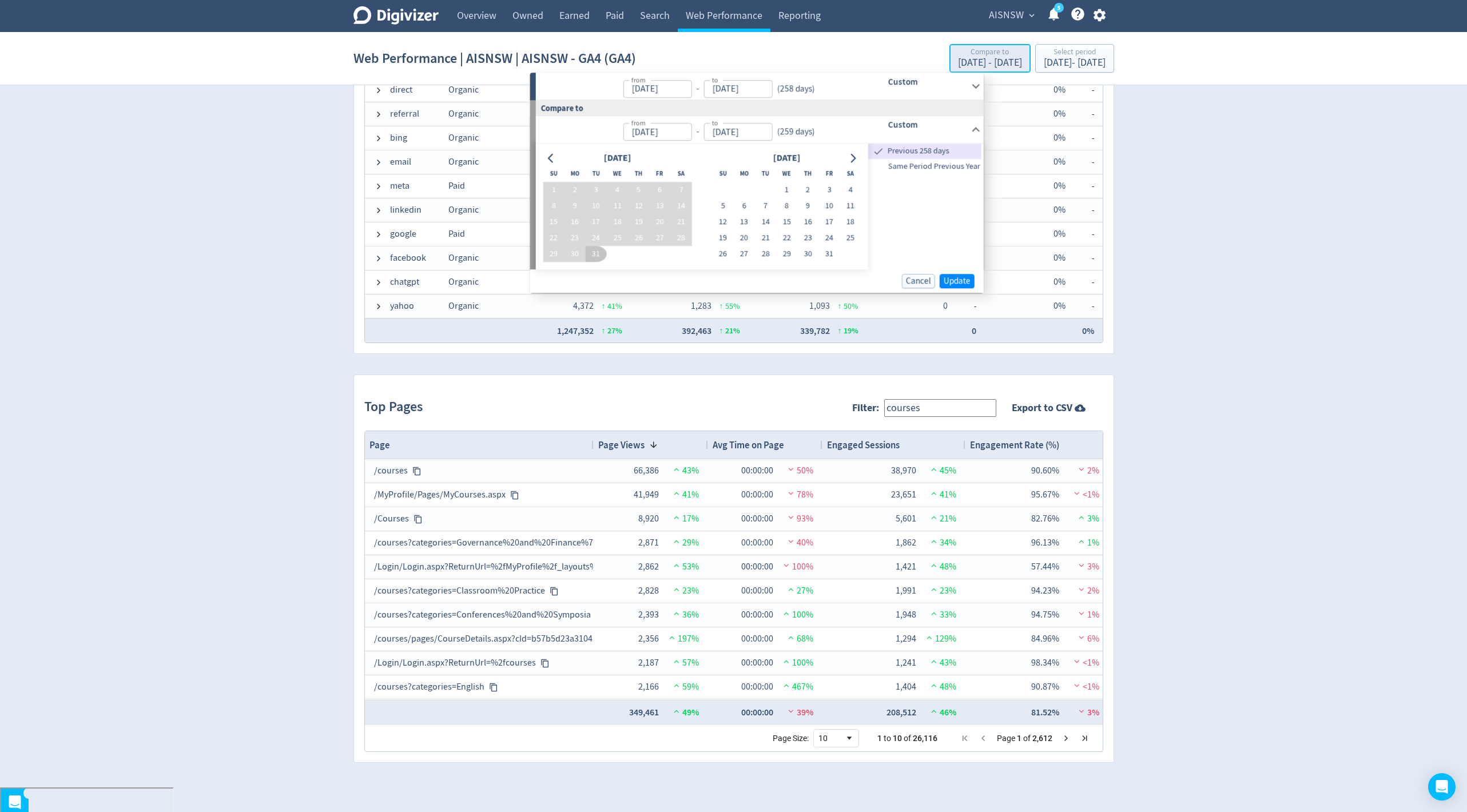
type input "Jan 01, 2025"
type input "[DATE]"
type input "Apr 17, 2024"
type input "Dec 31, 2024"
click at [909, 168] on span "Same Period Previous Year" at bounding box center [925, 166] width 113 height 12
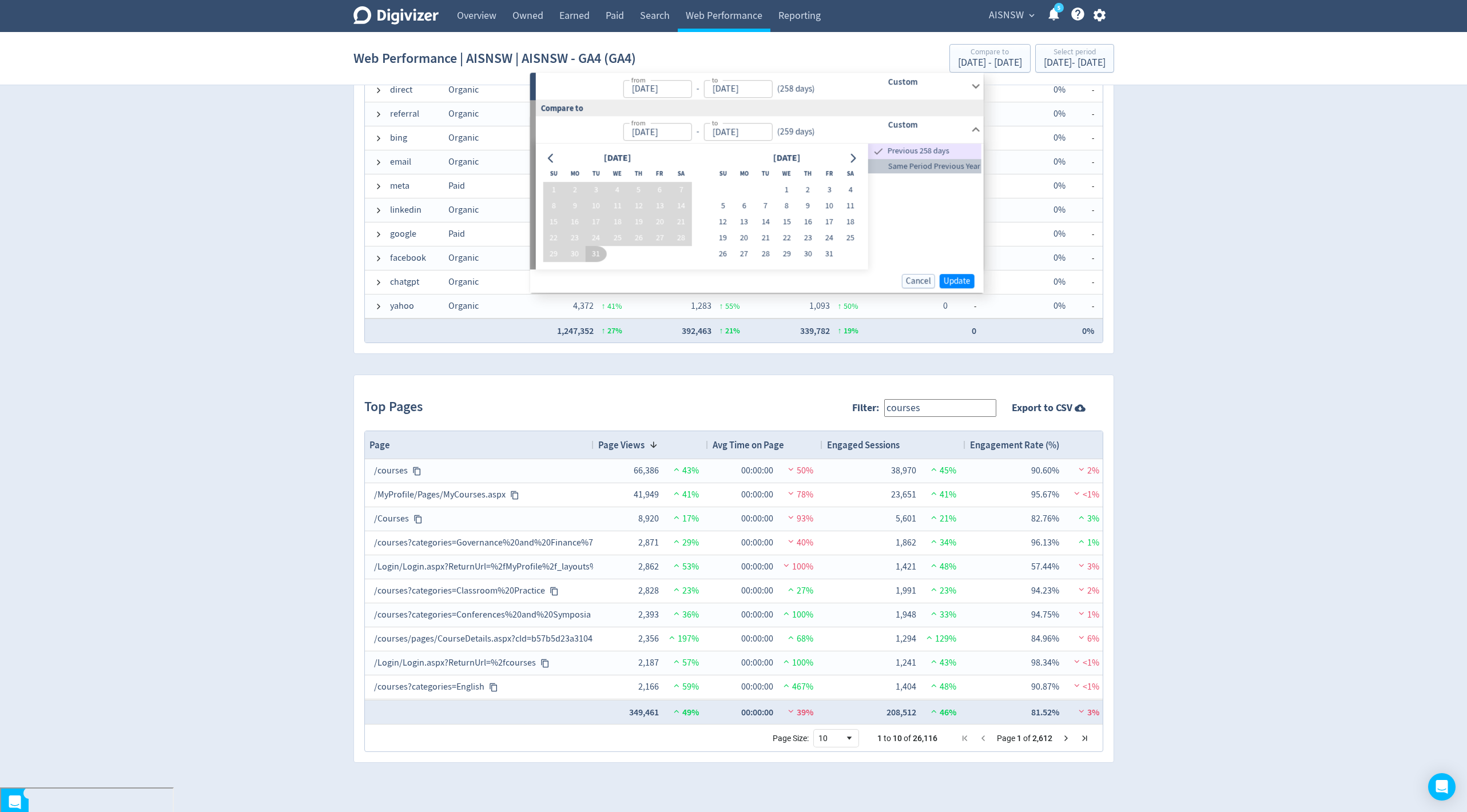
type input "Jan 01, 2024"
type input "[DATE]"
click at [963, 282] on span "Update" at bounding box center [957, 281] width 27 height 9
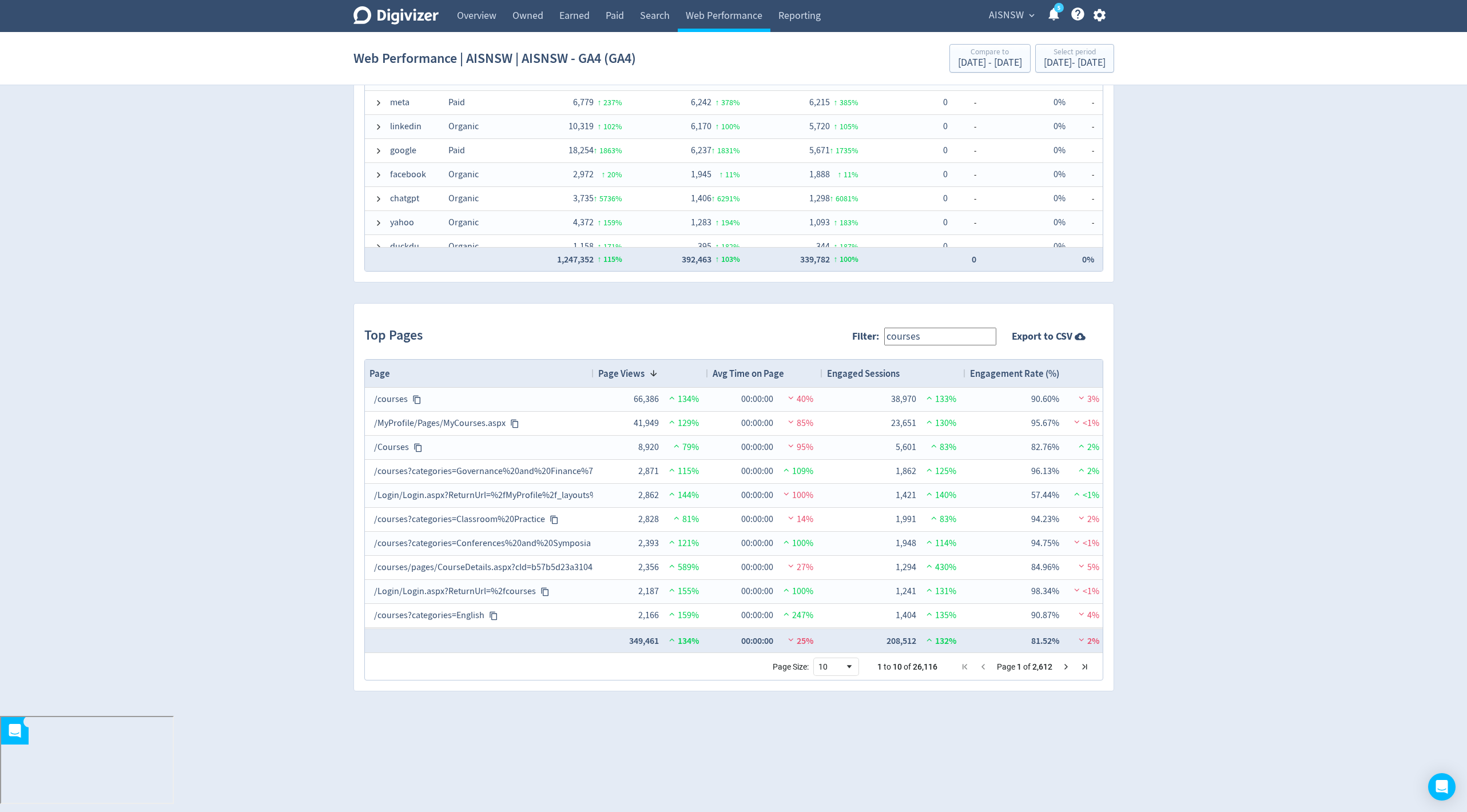
scroll to position [958, 0]
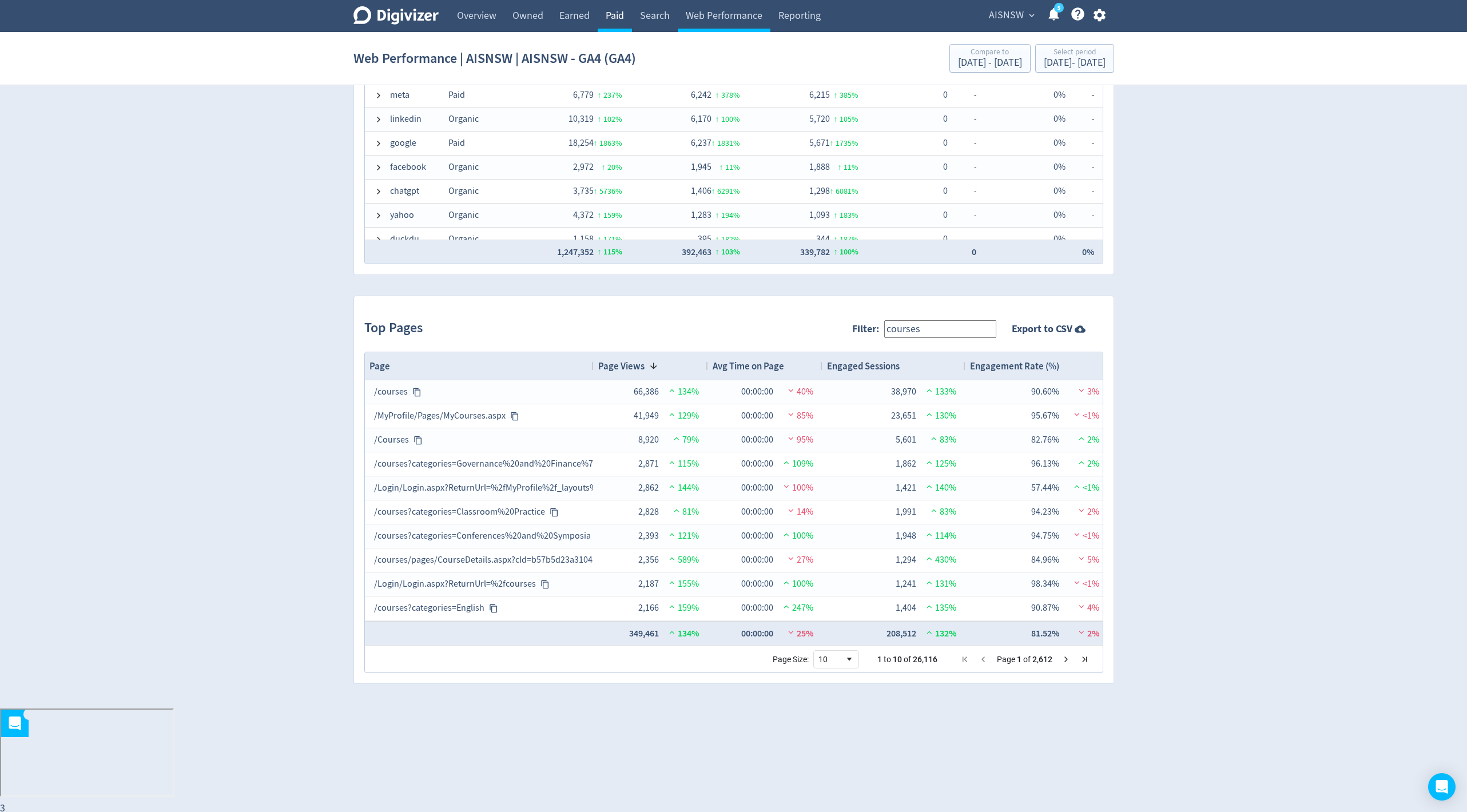
click at [603, 17] on link "Paid" at bounding box center [614, 16] width 34 height 32
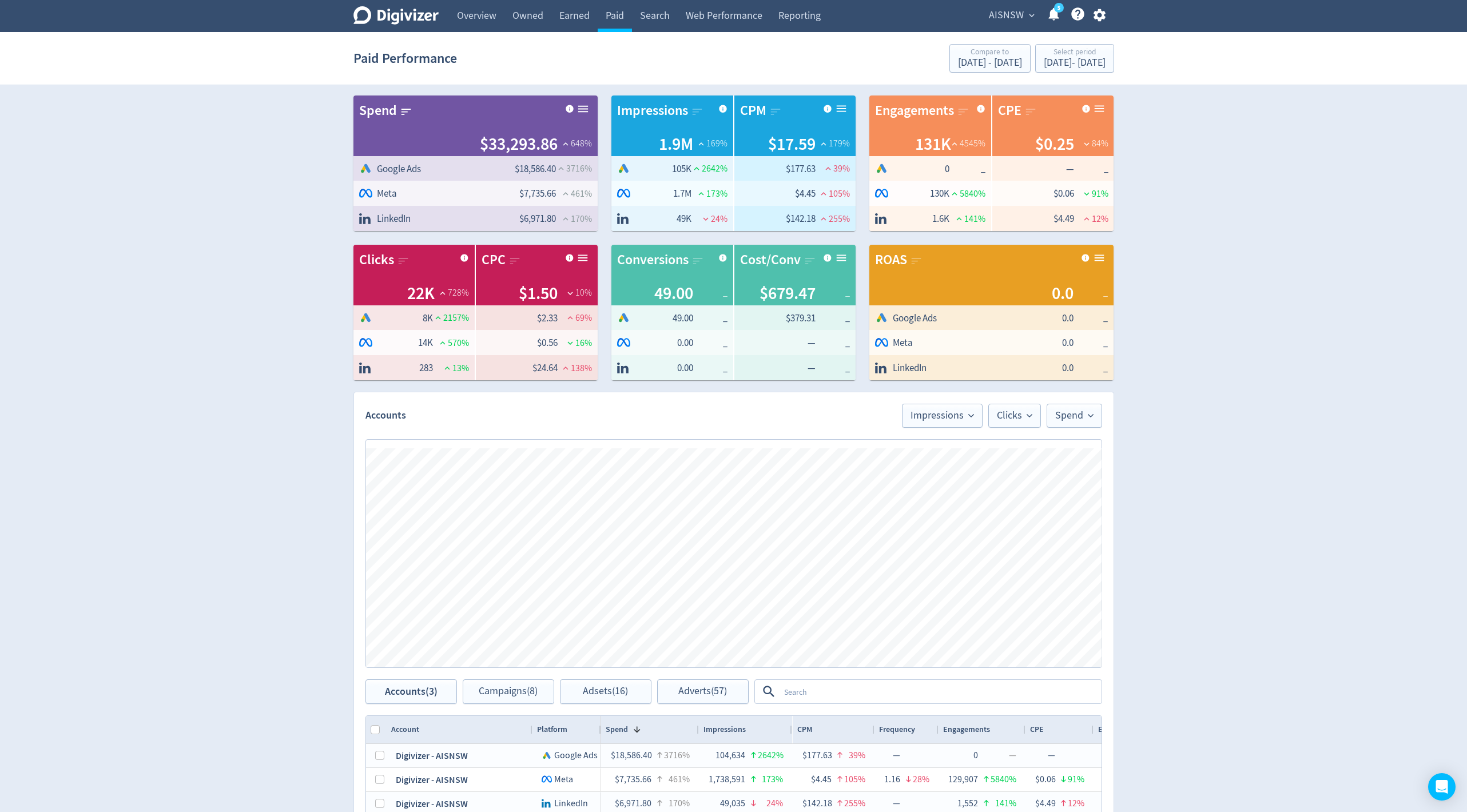
scroll to position [131, 0]
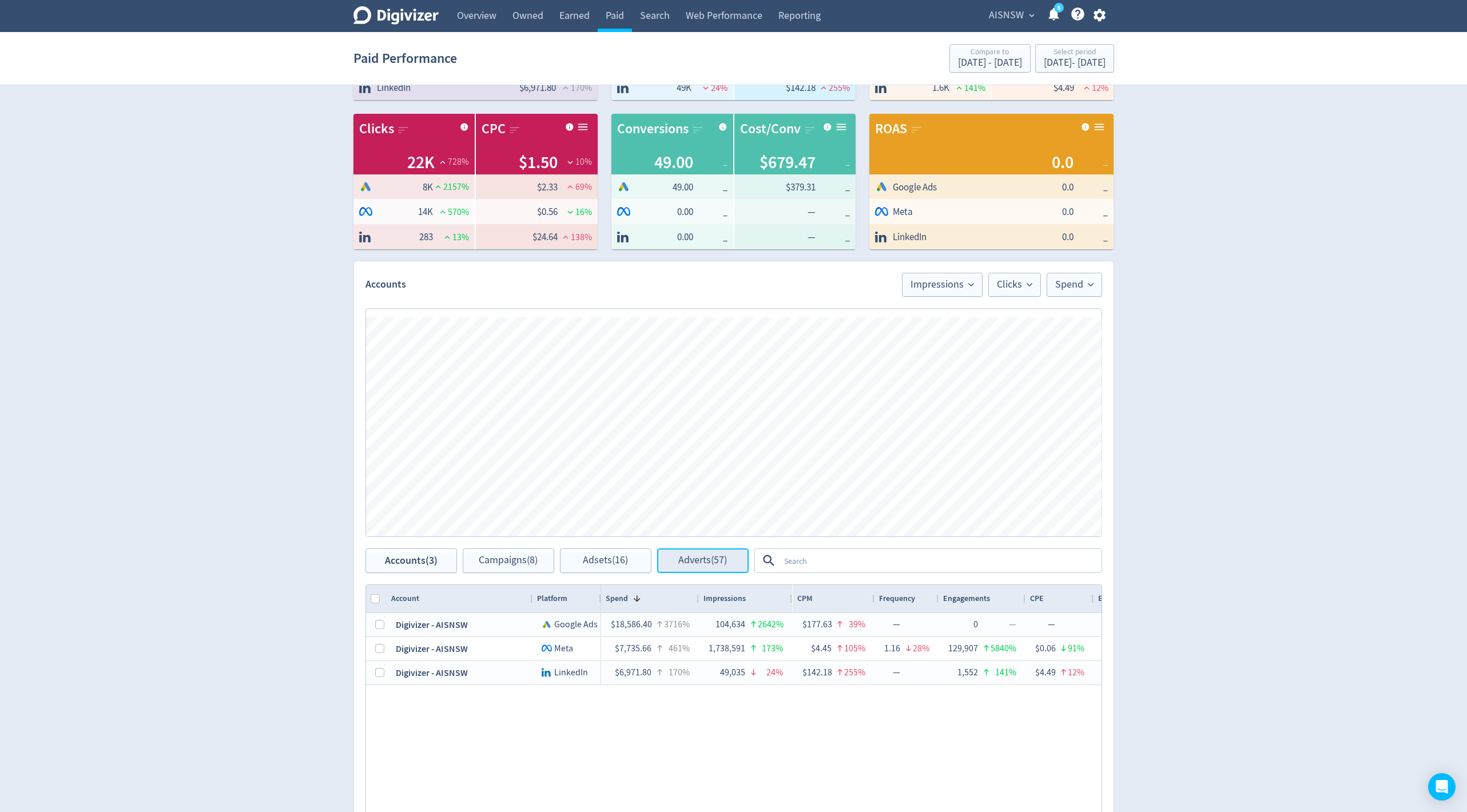
click at [718, 565] on span "Adverts (57)" at bounding box center [703, 561] width 48 height 11
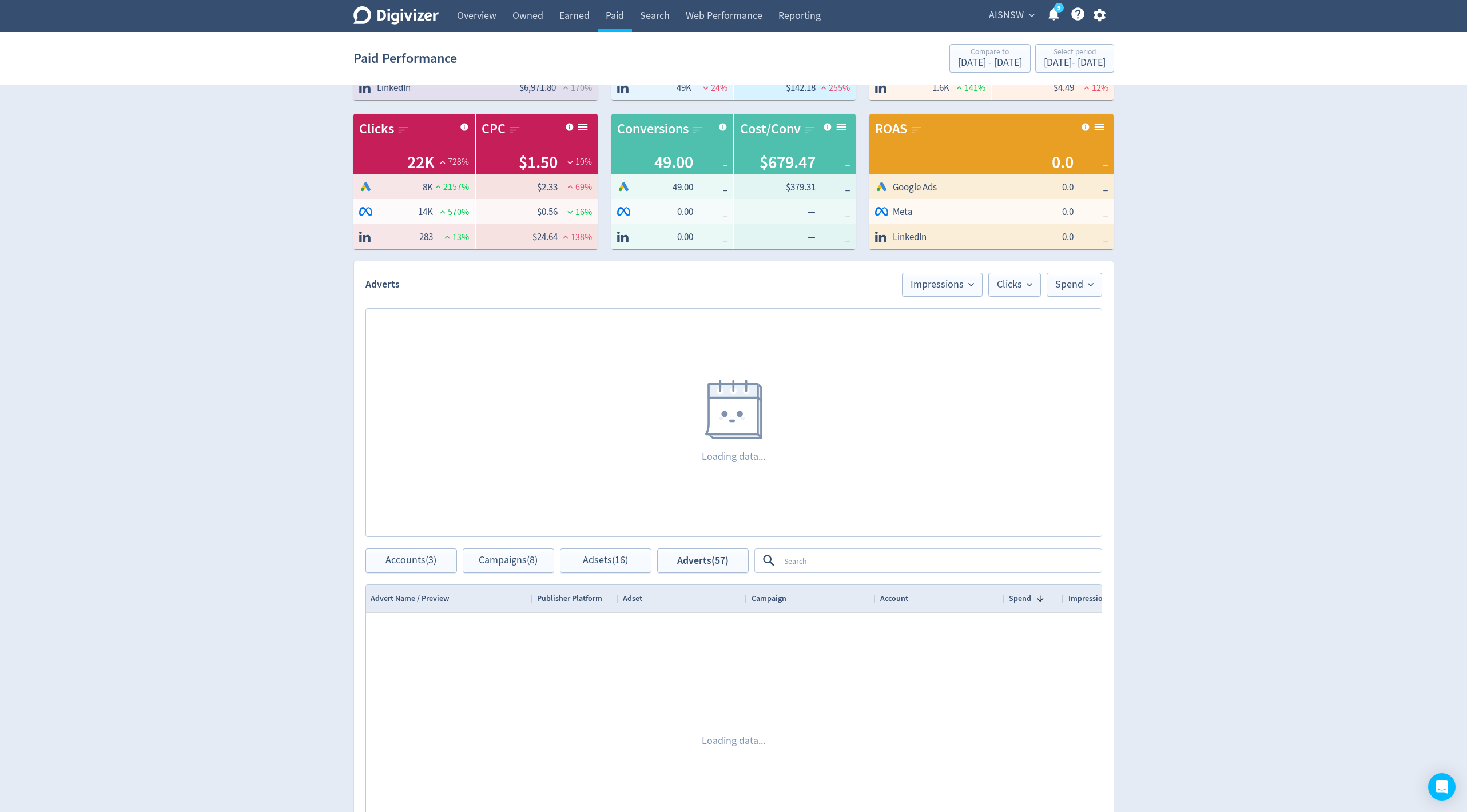
click at [818, 563] on textarea at bounding box center [940, 561] width 321 height 21
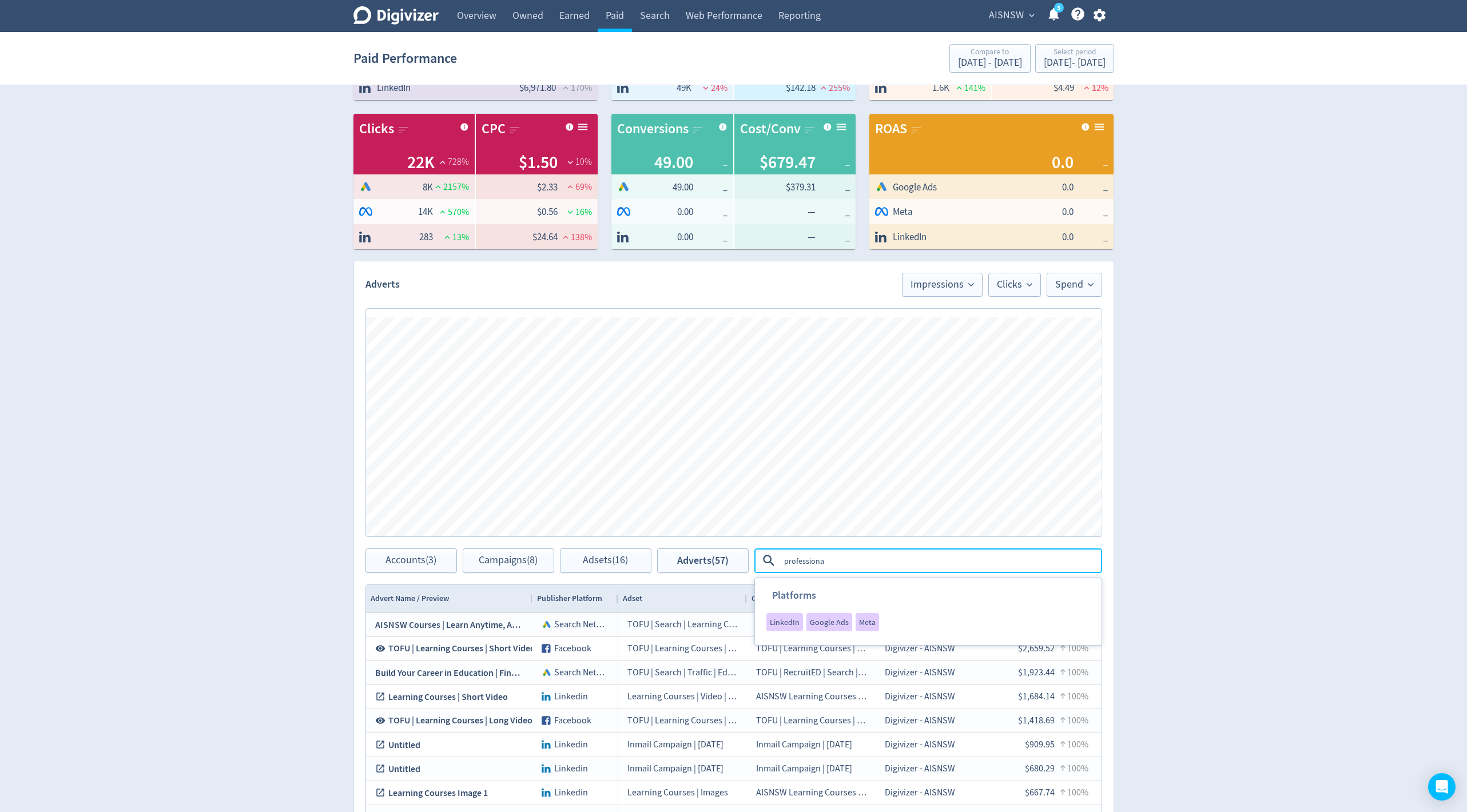
type textarea "professional"
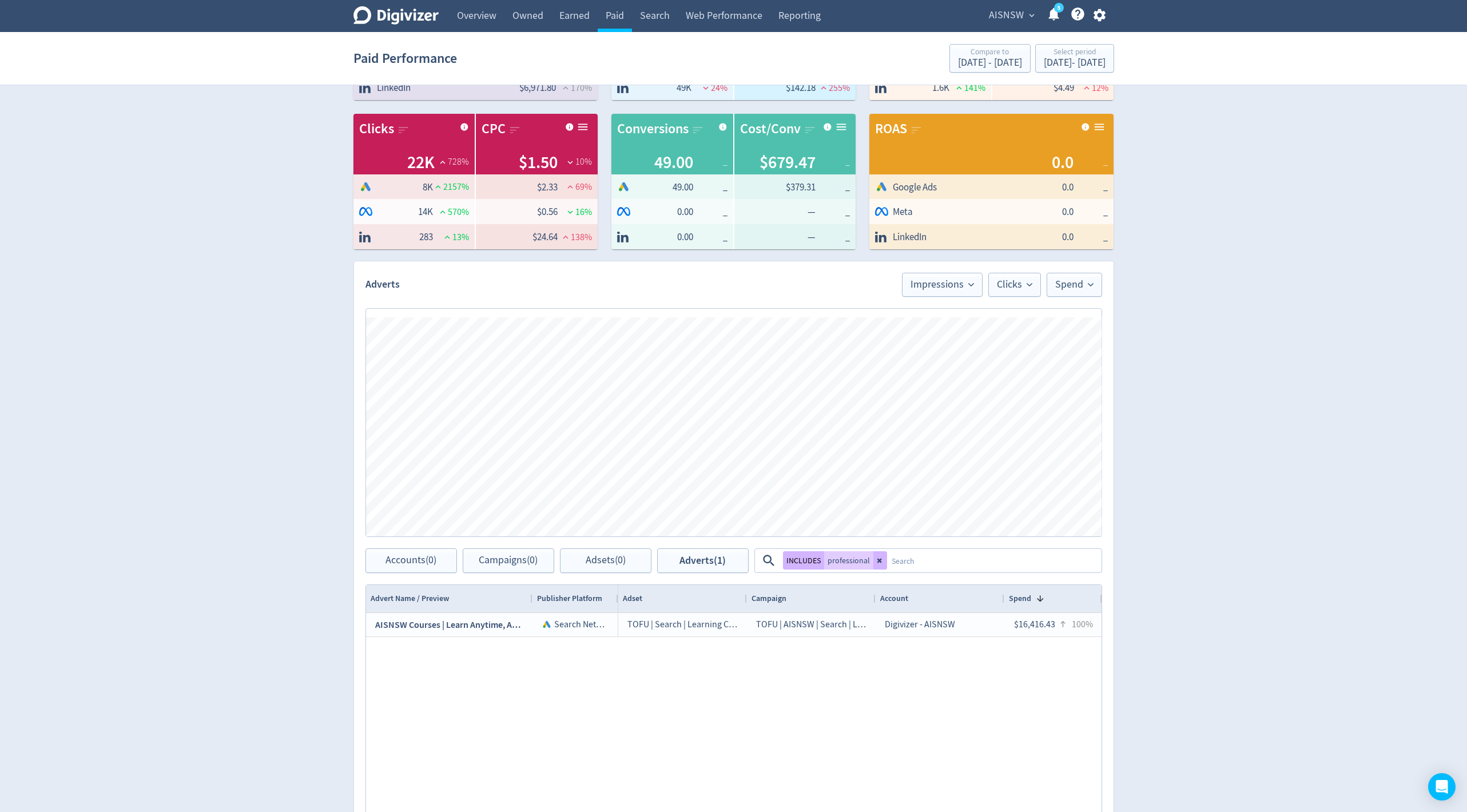
scroll to position [160, 0]
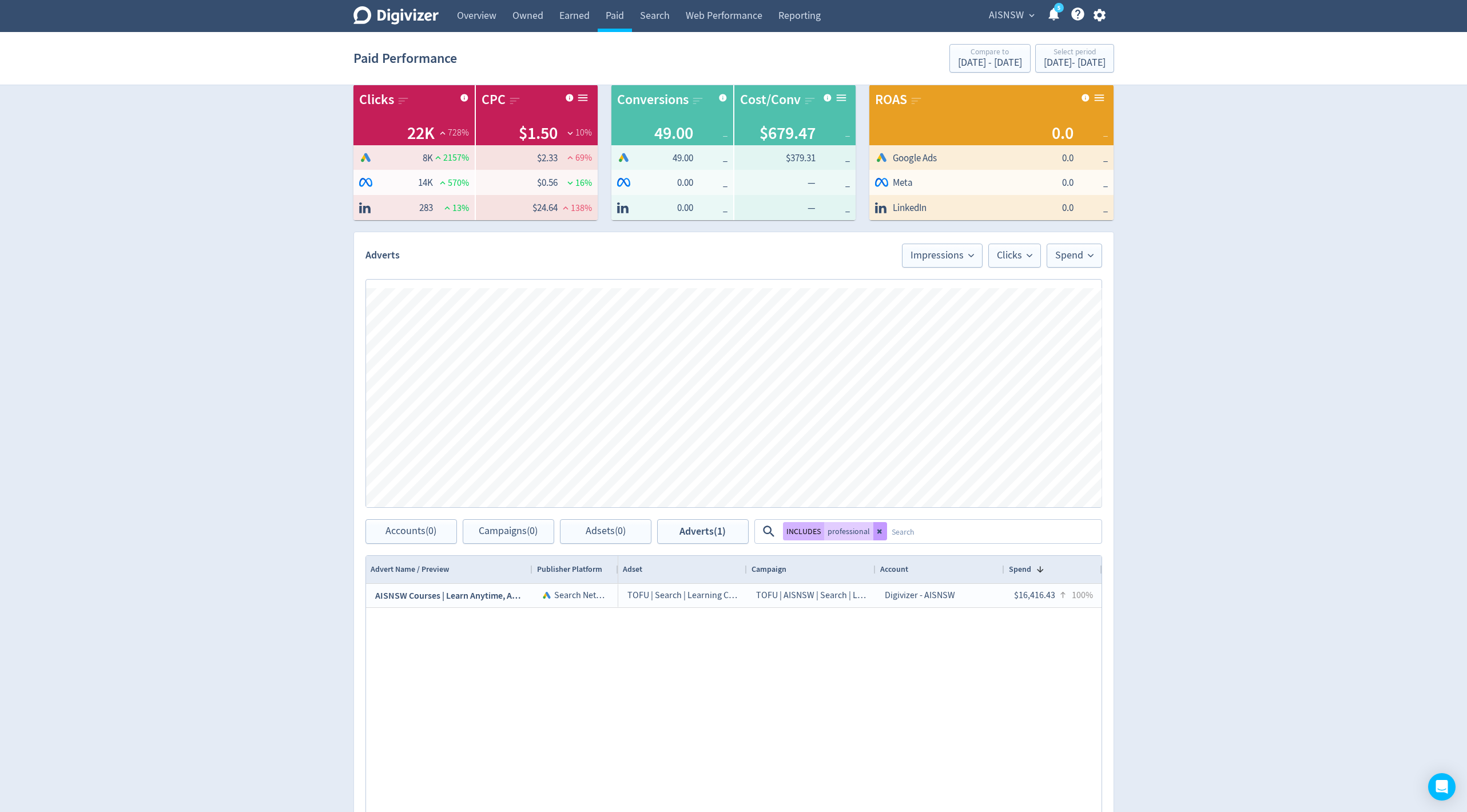
click at [874, 538] on button at bounding box center [880, 531] width 14 height 18
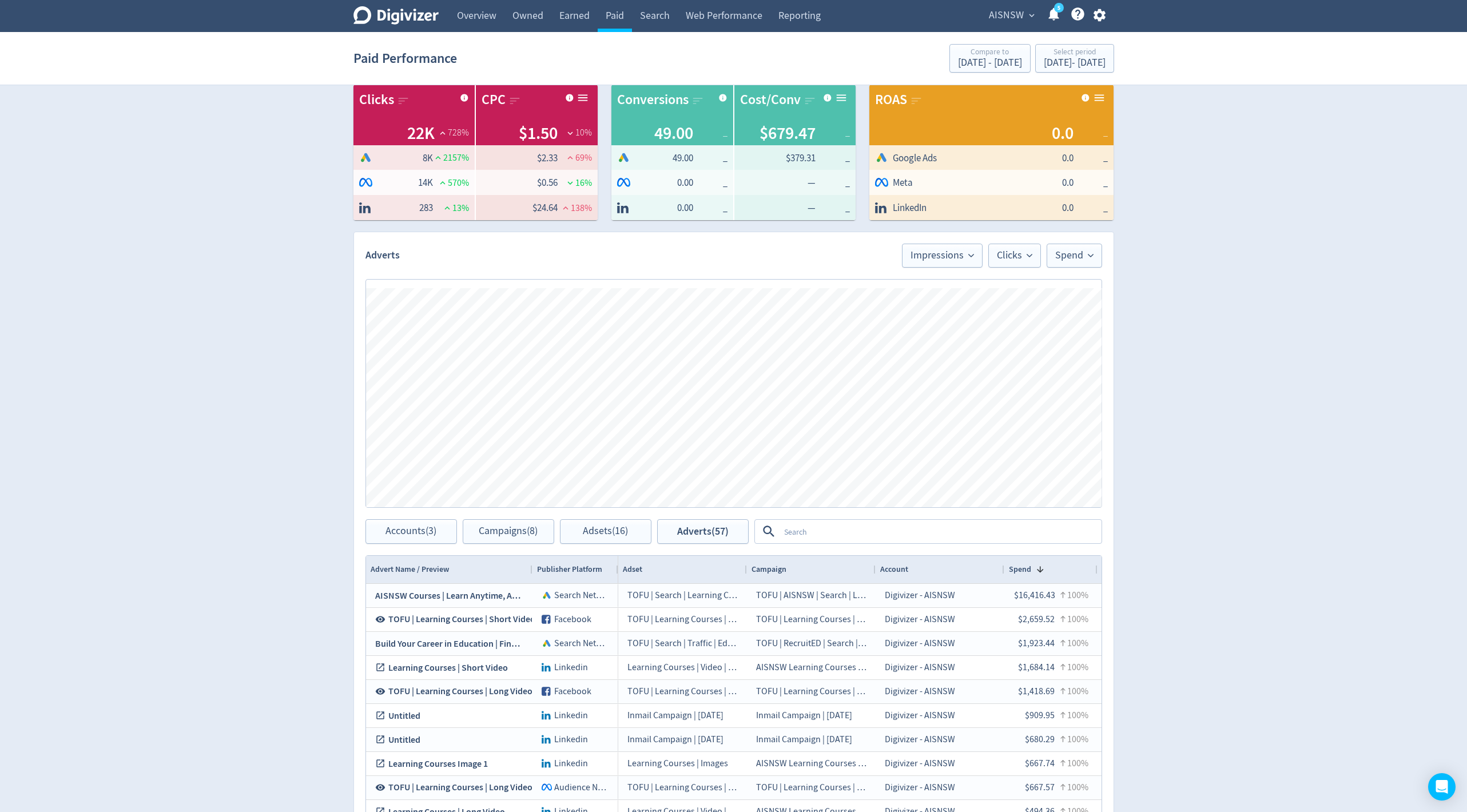
click at [852, 529] on textarea at bounding box center [940, 531] width 321 height 21
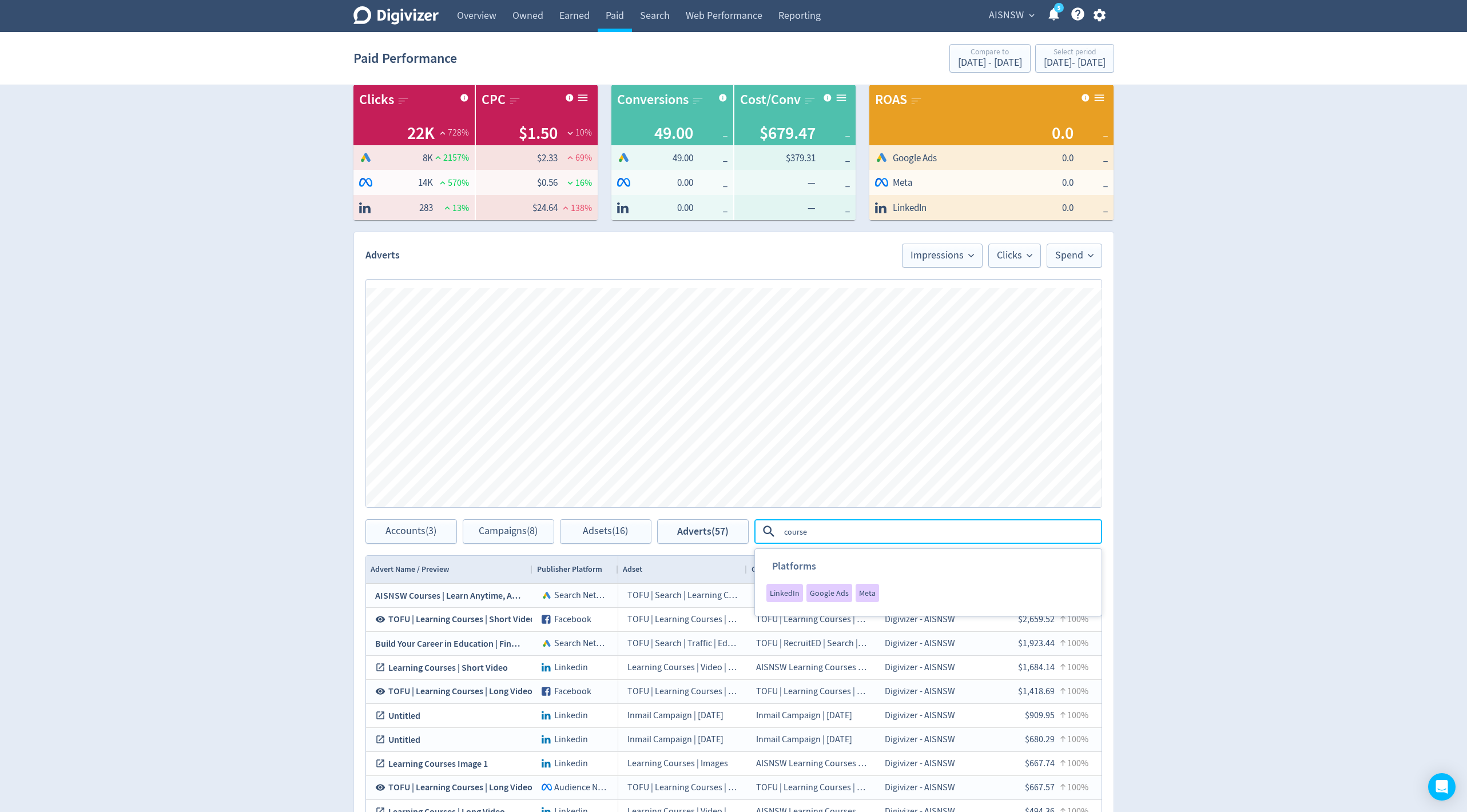
type textarea "courses"
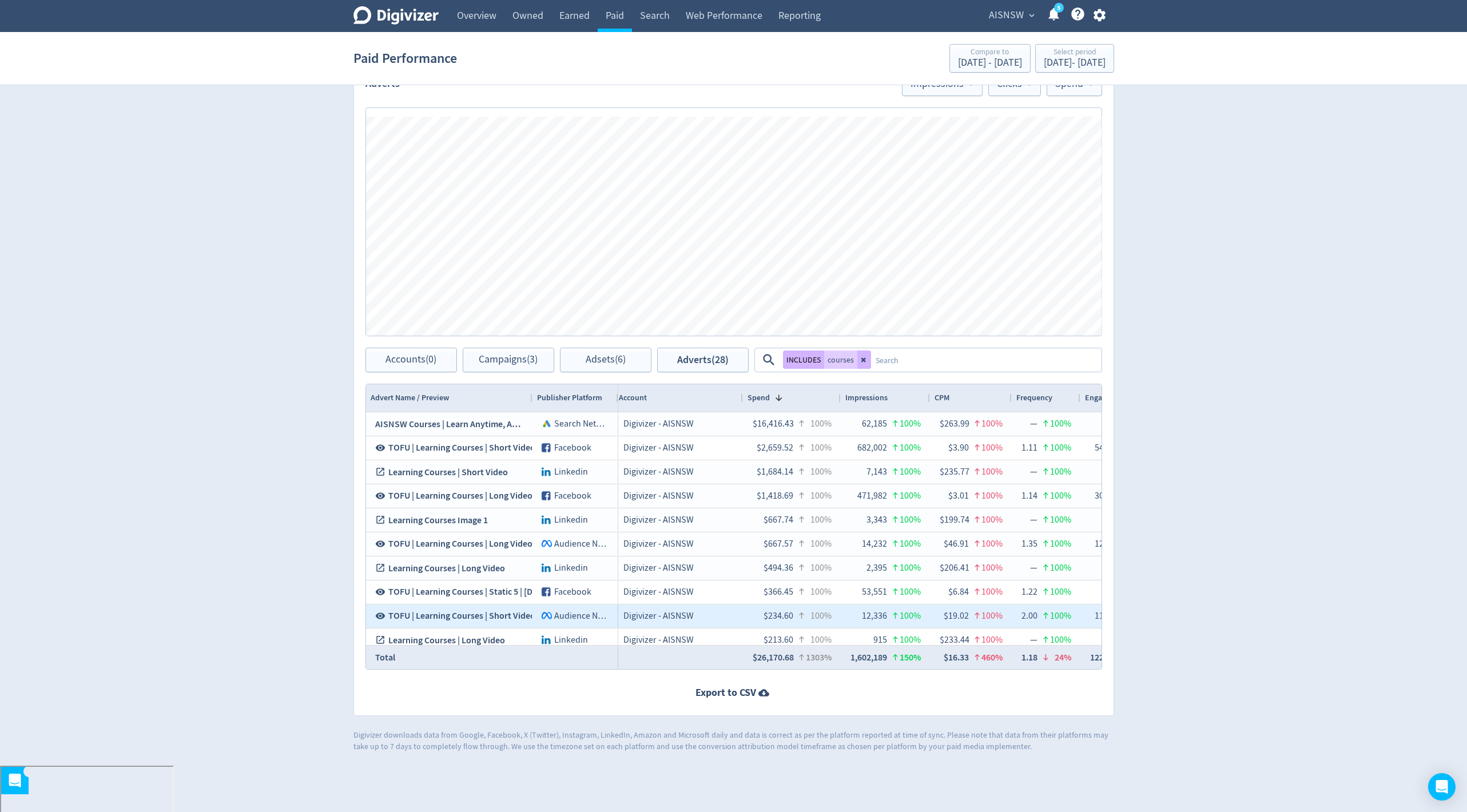
scroll to position [0, 266]
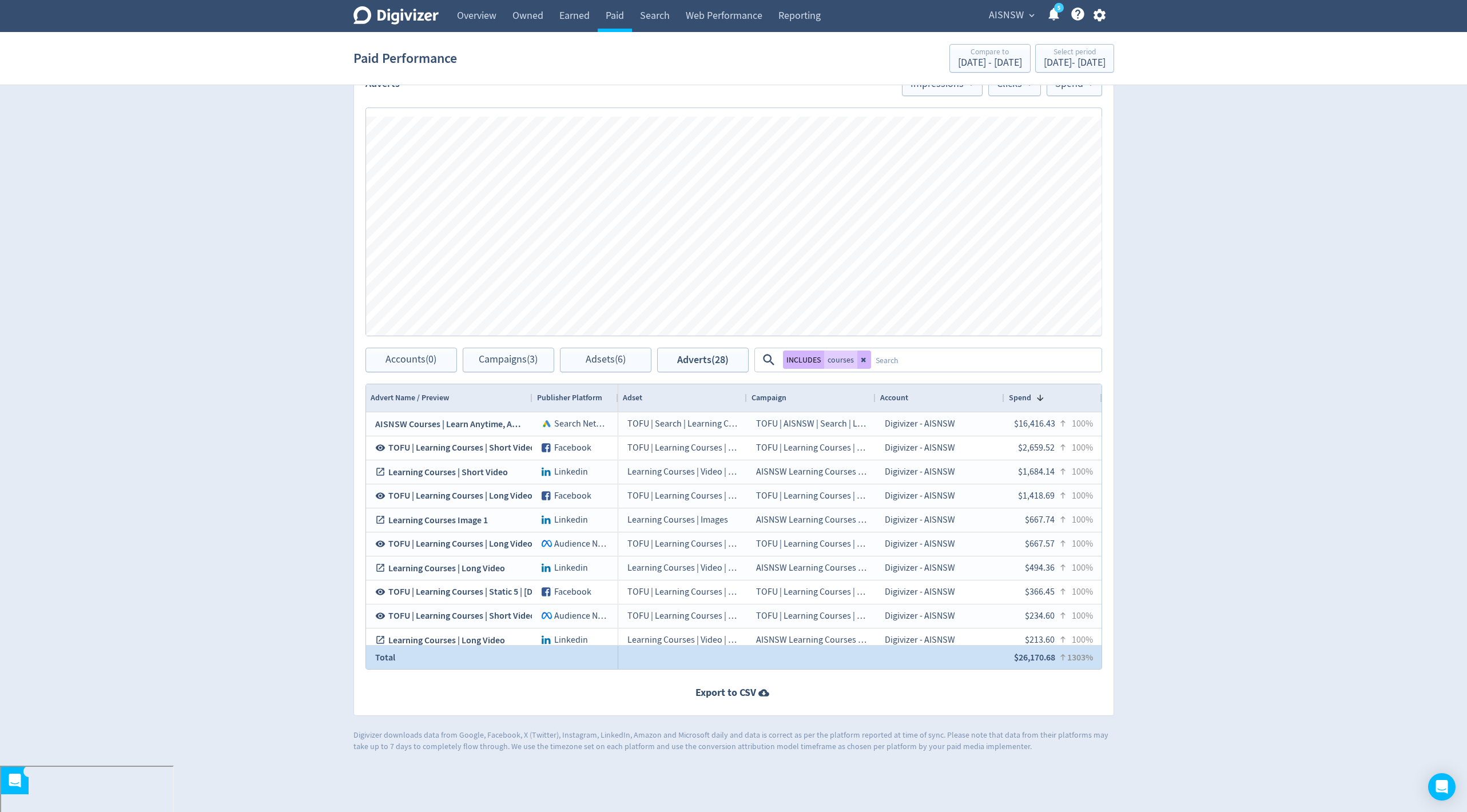
scroll to position [0, 395]
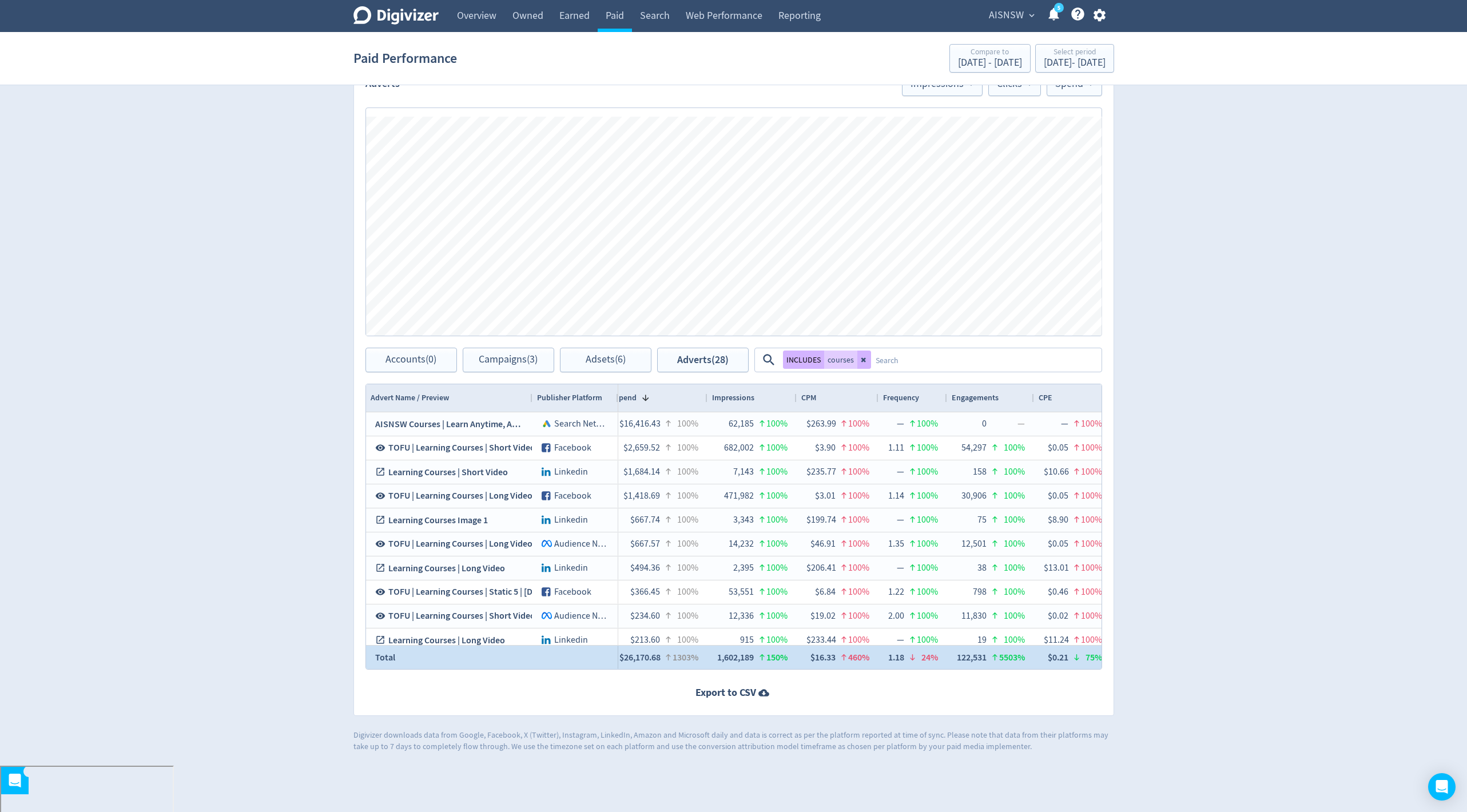
click at [716, 656] on div "1,602,189 150%" at bounding box center [752, 658] width 71 height 22
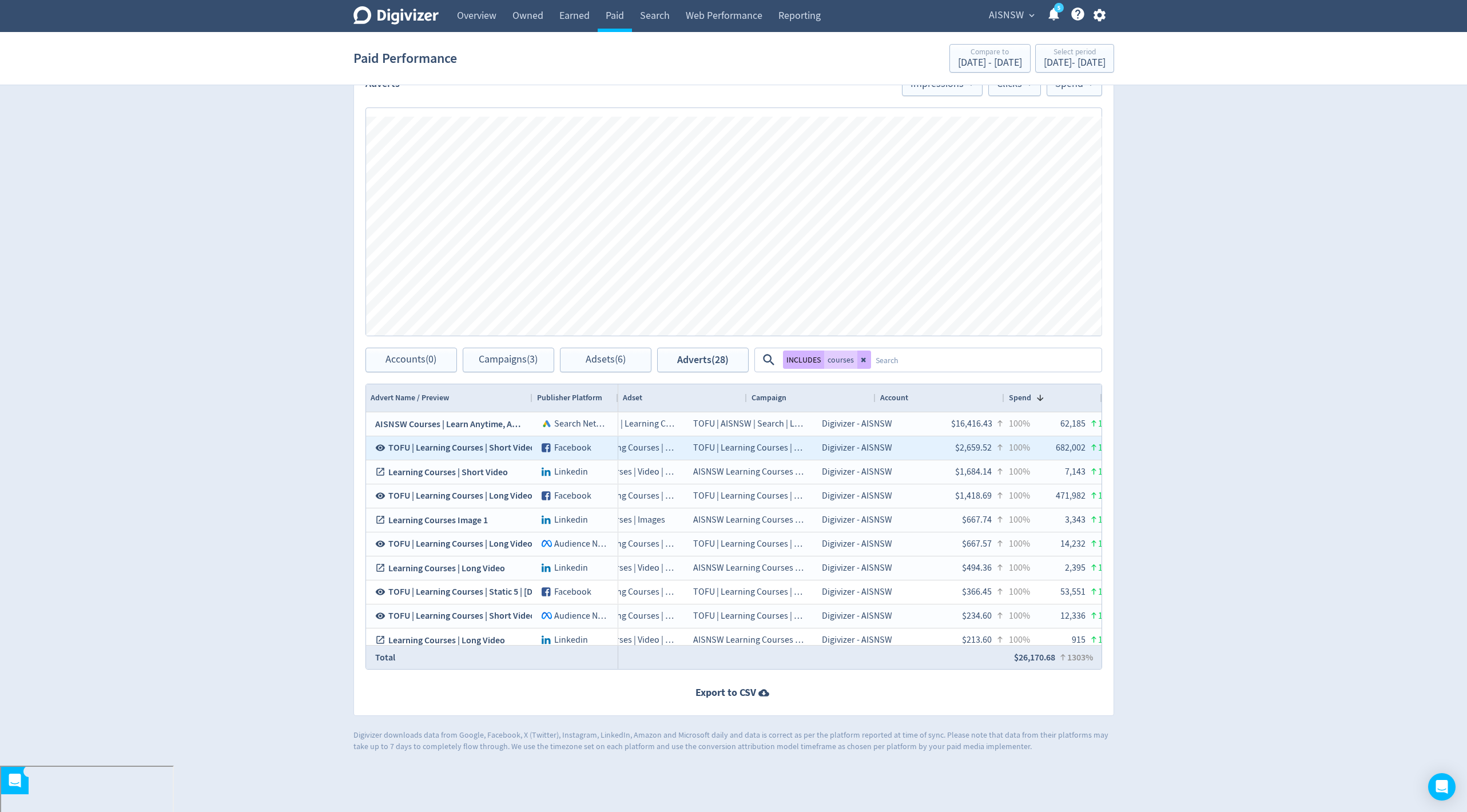
scroll to position [0, 73]
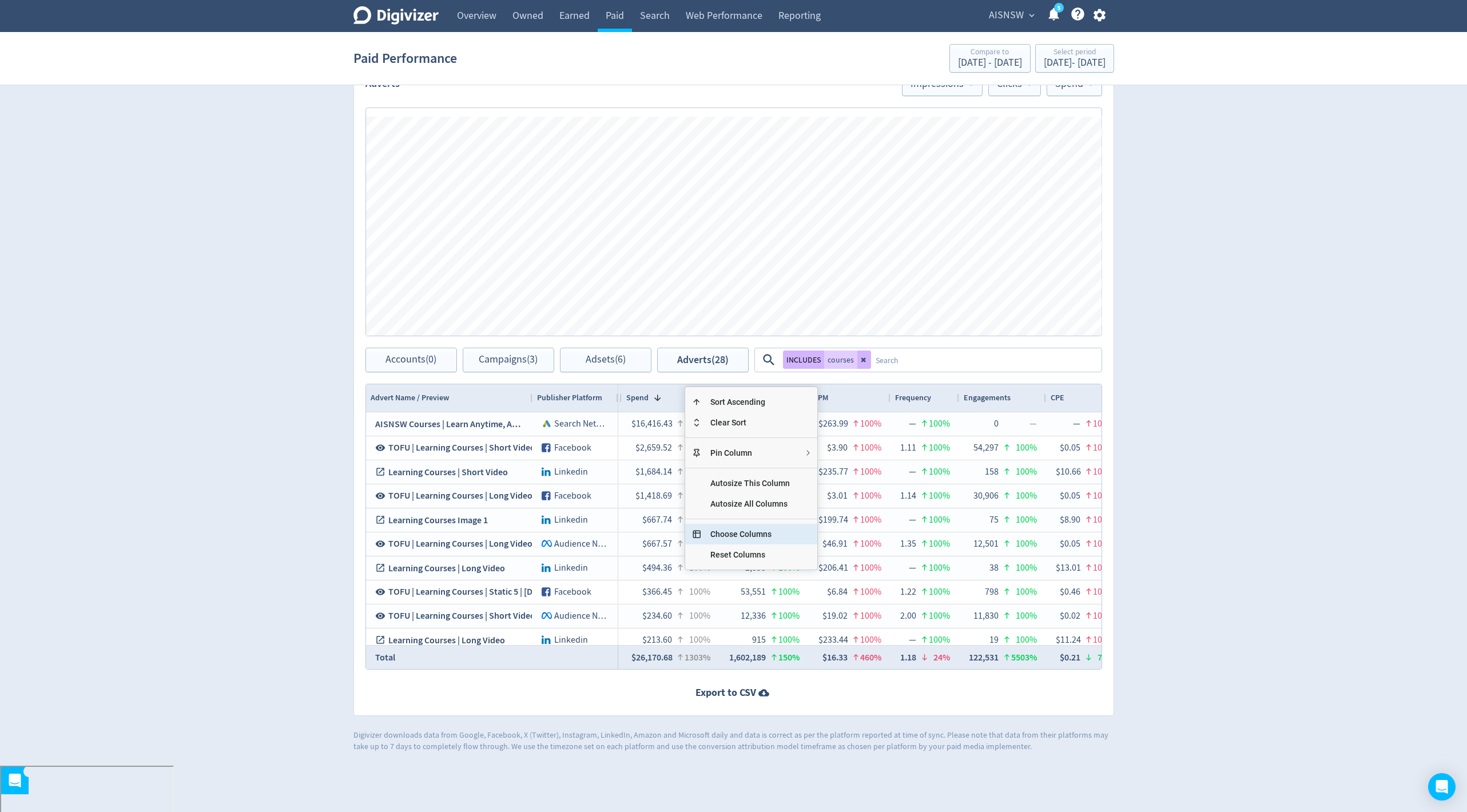
click at [766, 531] on span "Choose Columns" at bounding box center [750, 534] width 97 height 20
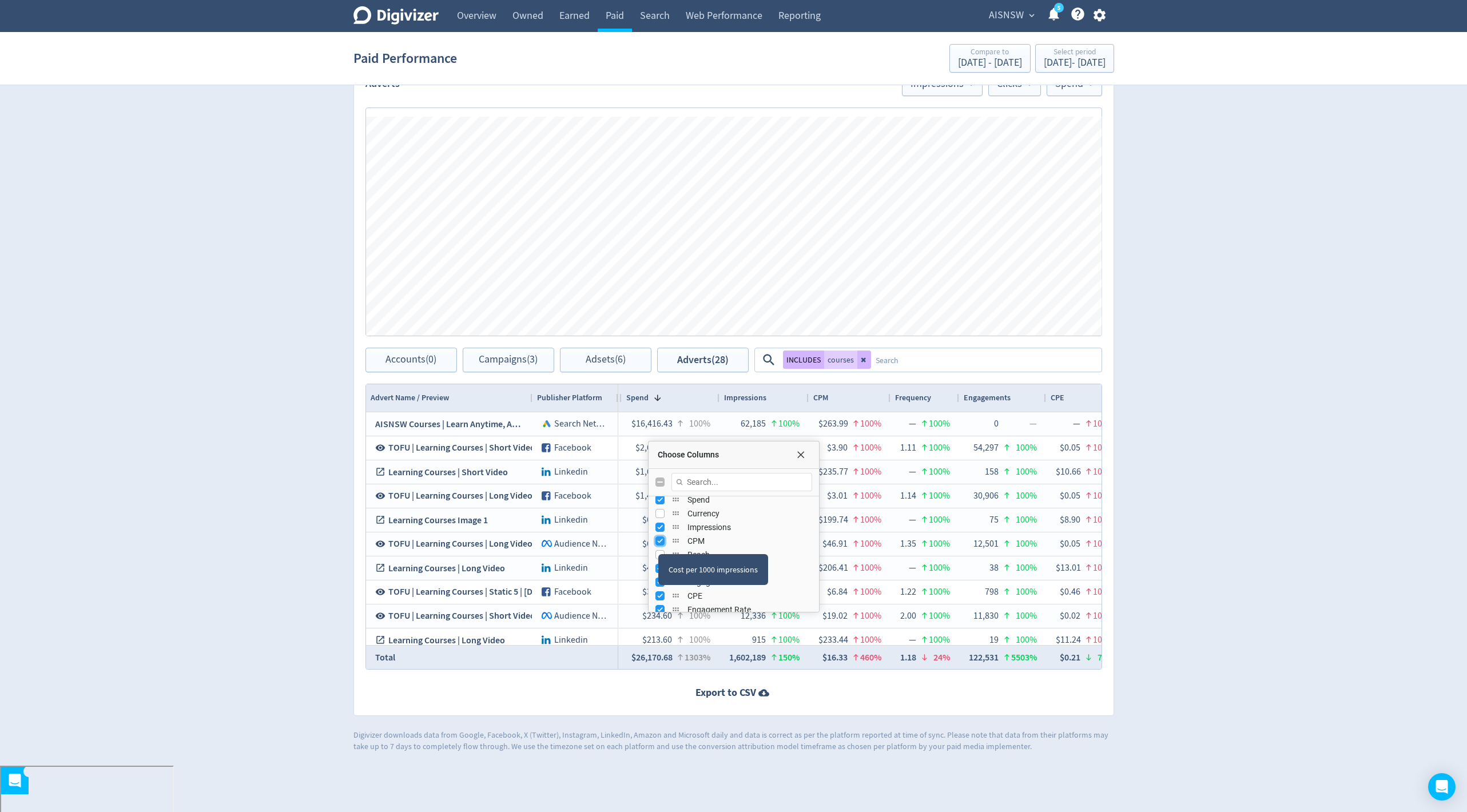
click at [658, 542] on input "Press SPACE to toggle visibility (visible)" at bounding box center [660, 541] width 9 height 9
checkbox input "false"
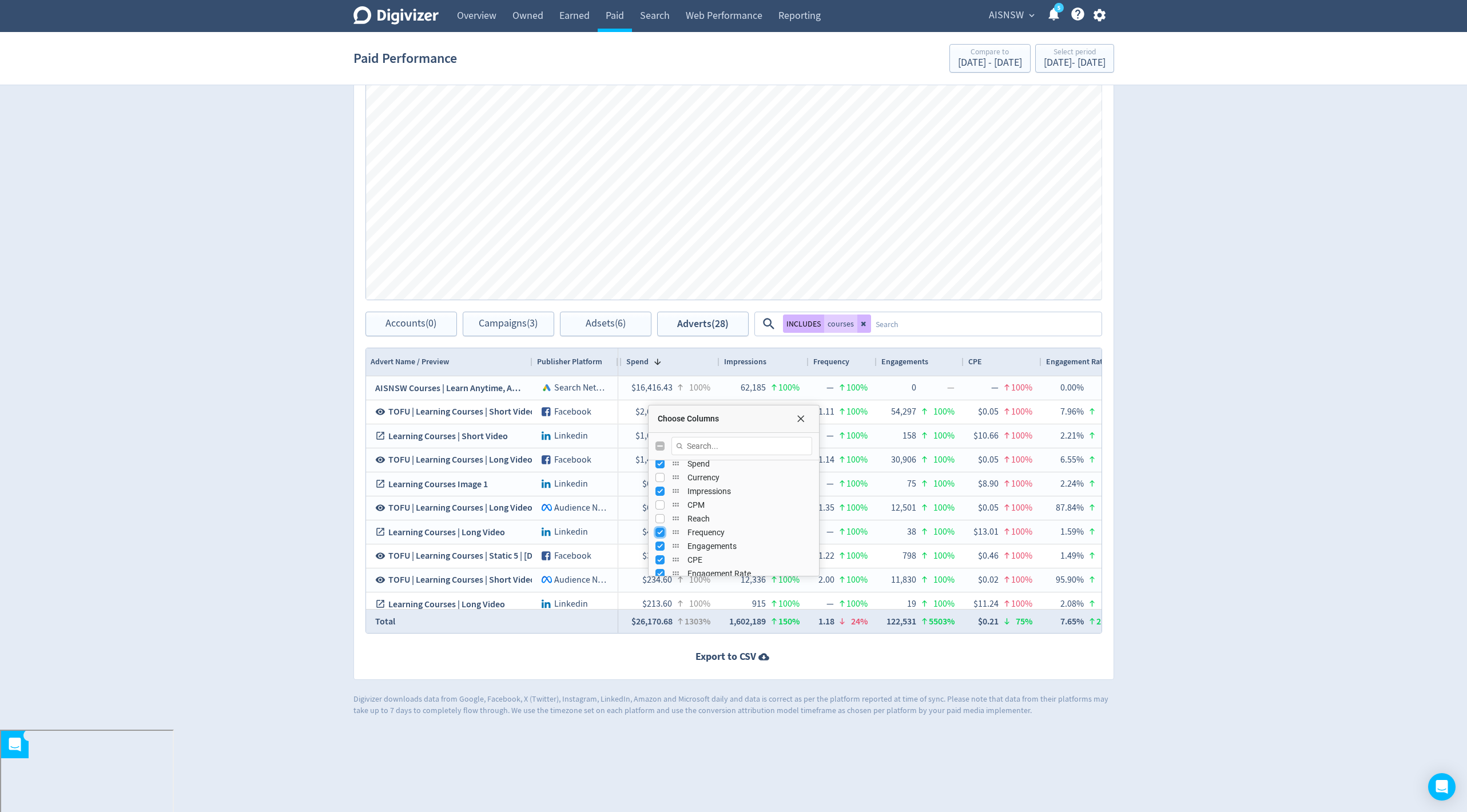
click at [656, 532] on input "Press SPACE to toggle visibility (visible)" at bounding box center [660, 533] width 9 height 9
checkbox input "false"
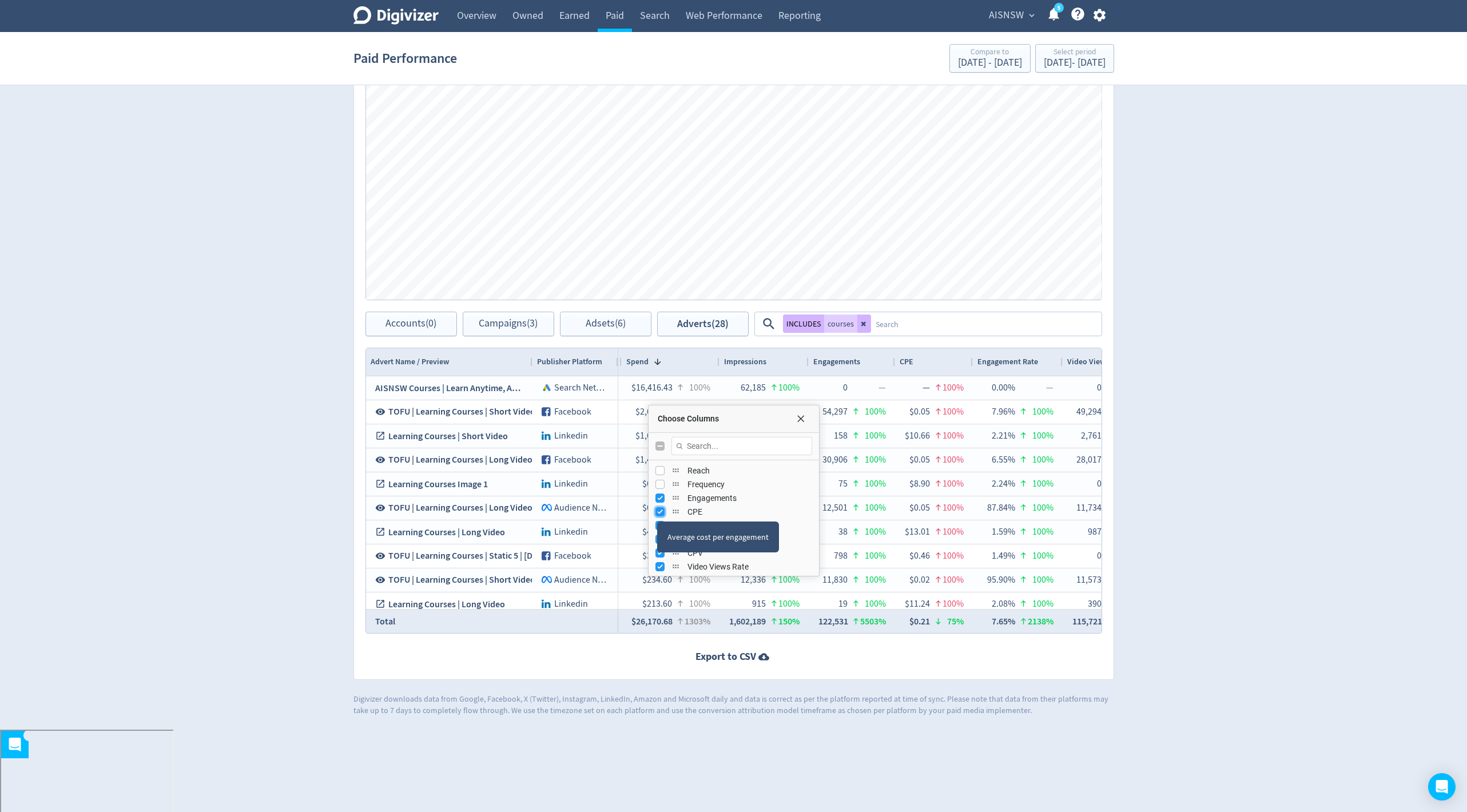
click at [657, 510] on input "Press SPACE to toggle visibility (visible)" at bounding box center [660, 512] width 9 height 9
checkbox input "false"
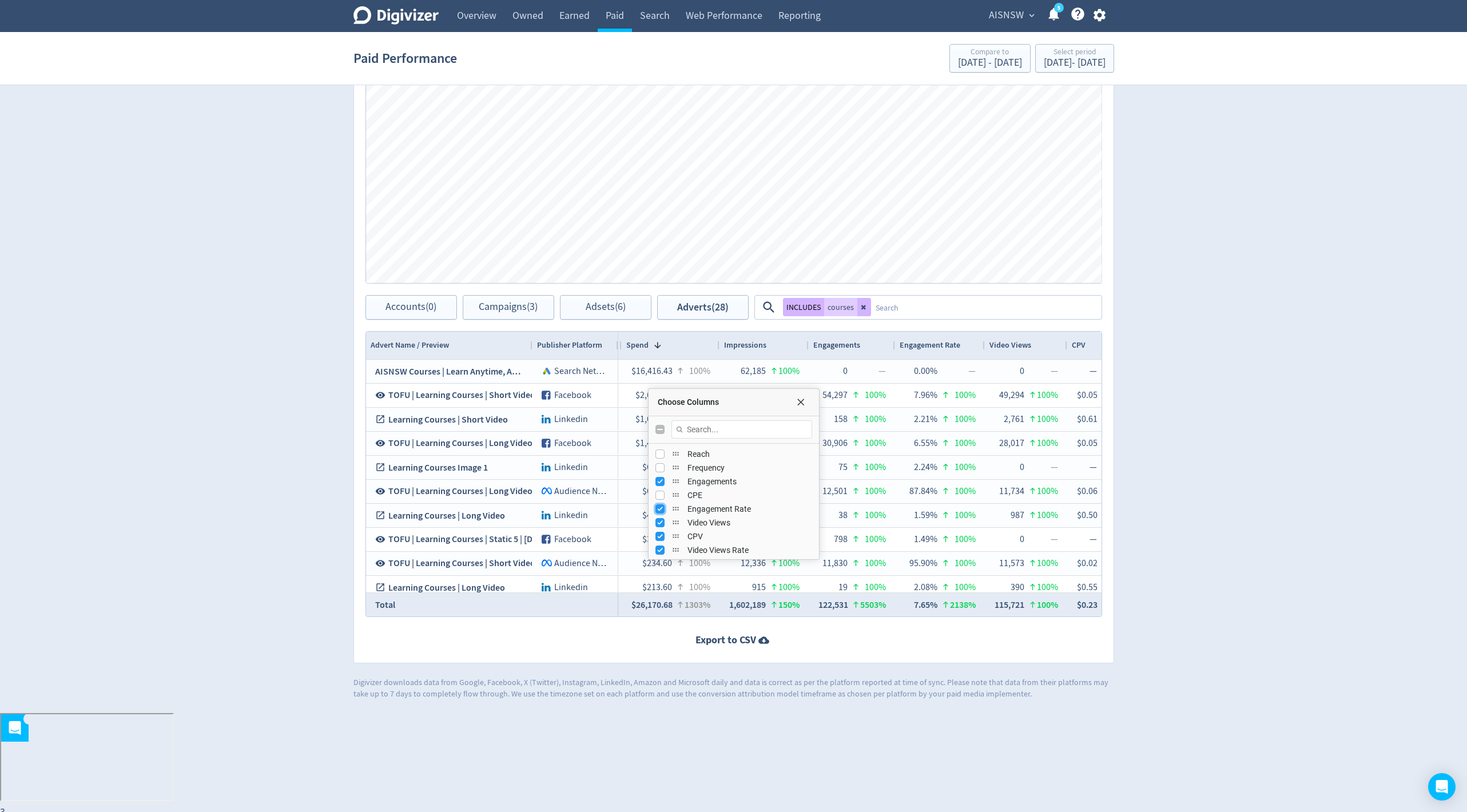
click at [658, 506] on input "Press SPACE to toggle visibility (visible)" at bounding box center [660, 509] width 9 height 9
checkbox input "false"
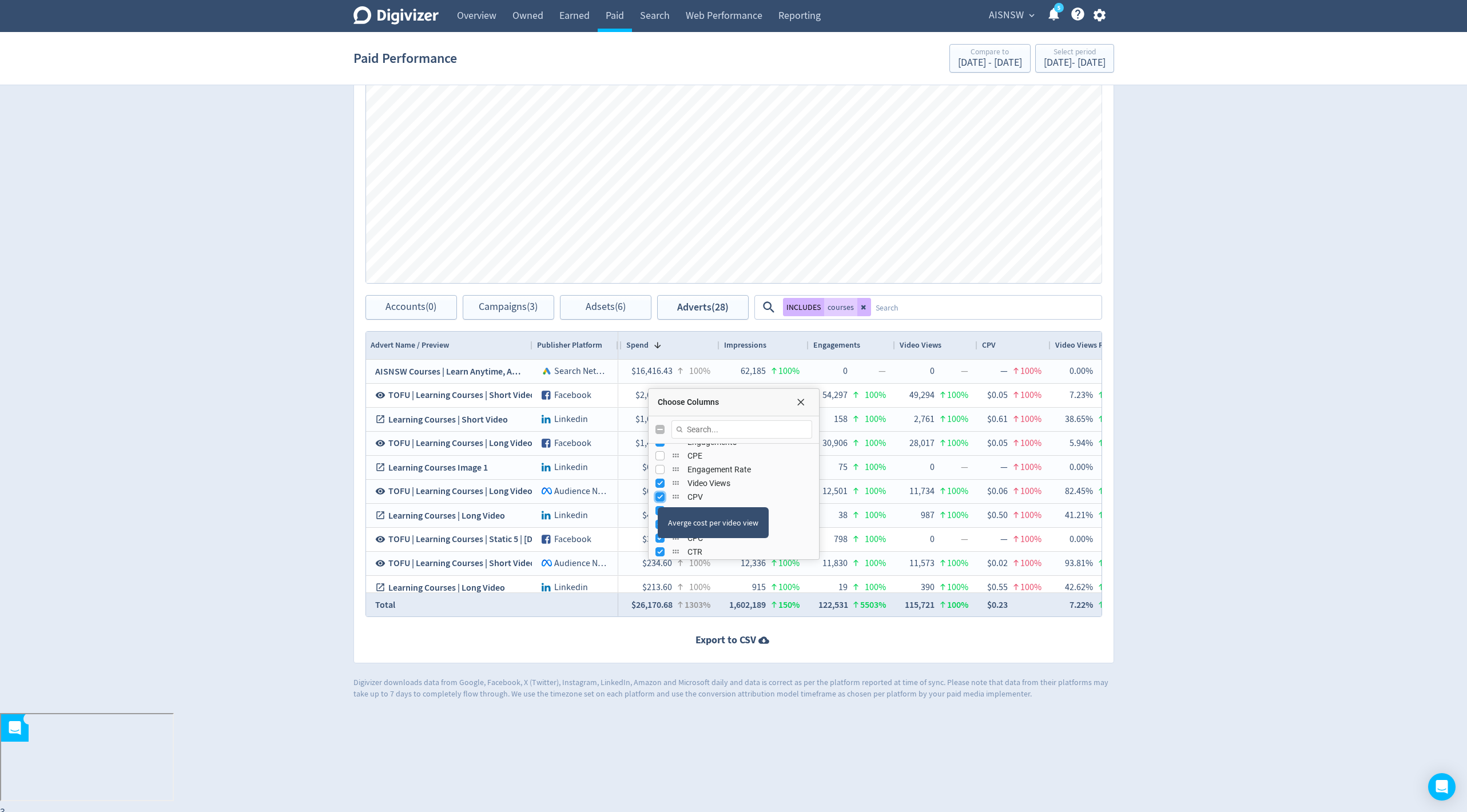
click at [657, 497] on input "Press SPACE to toggle visibility (visible)" at bounding box center [660, 497] width 9 height 9
checkbox input "false"
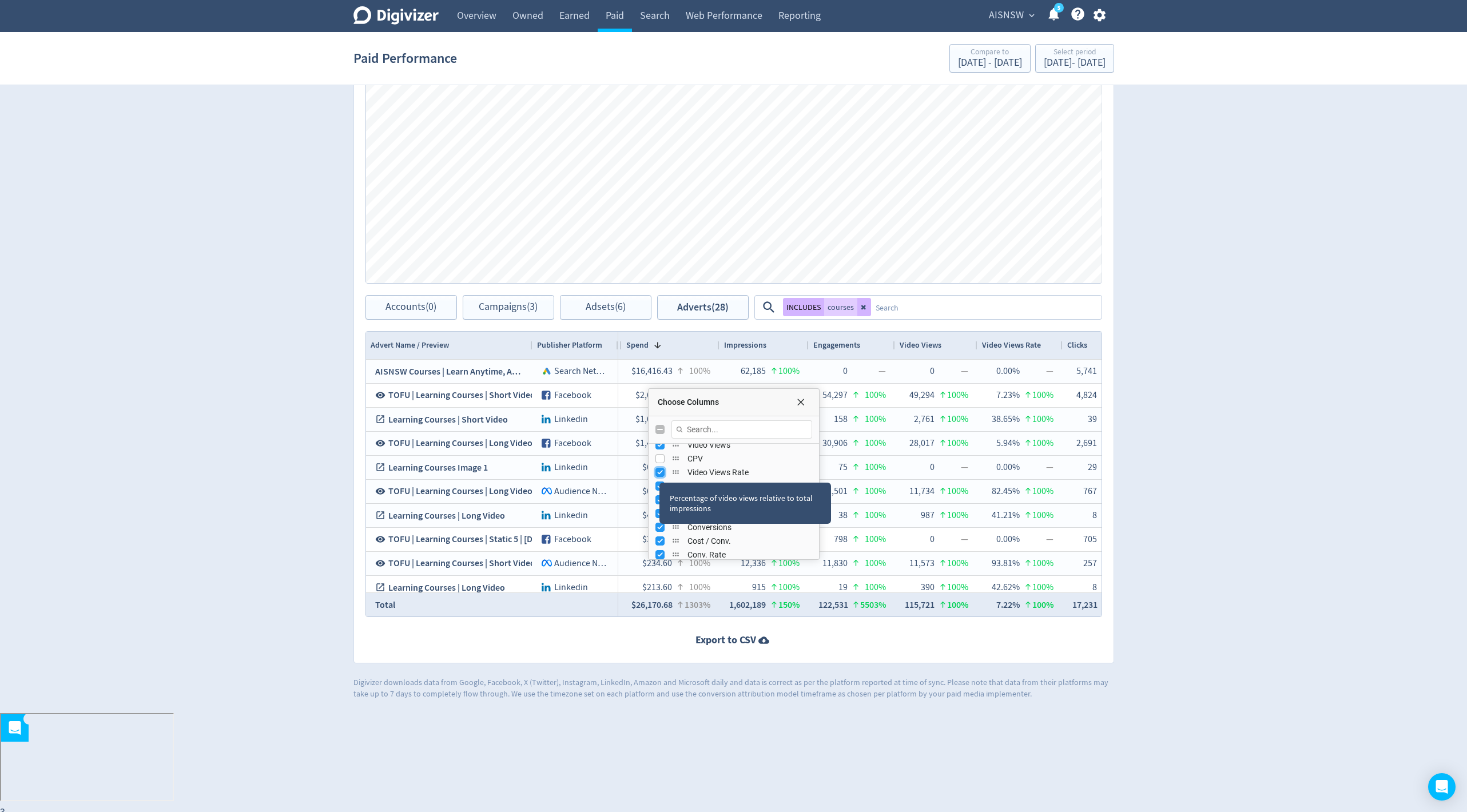
click at [659, 470] on input "Press SPACE to toggle visibility (visible)" at bounding box center [660, 472] width 9 height 9
checkbox input "false"
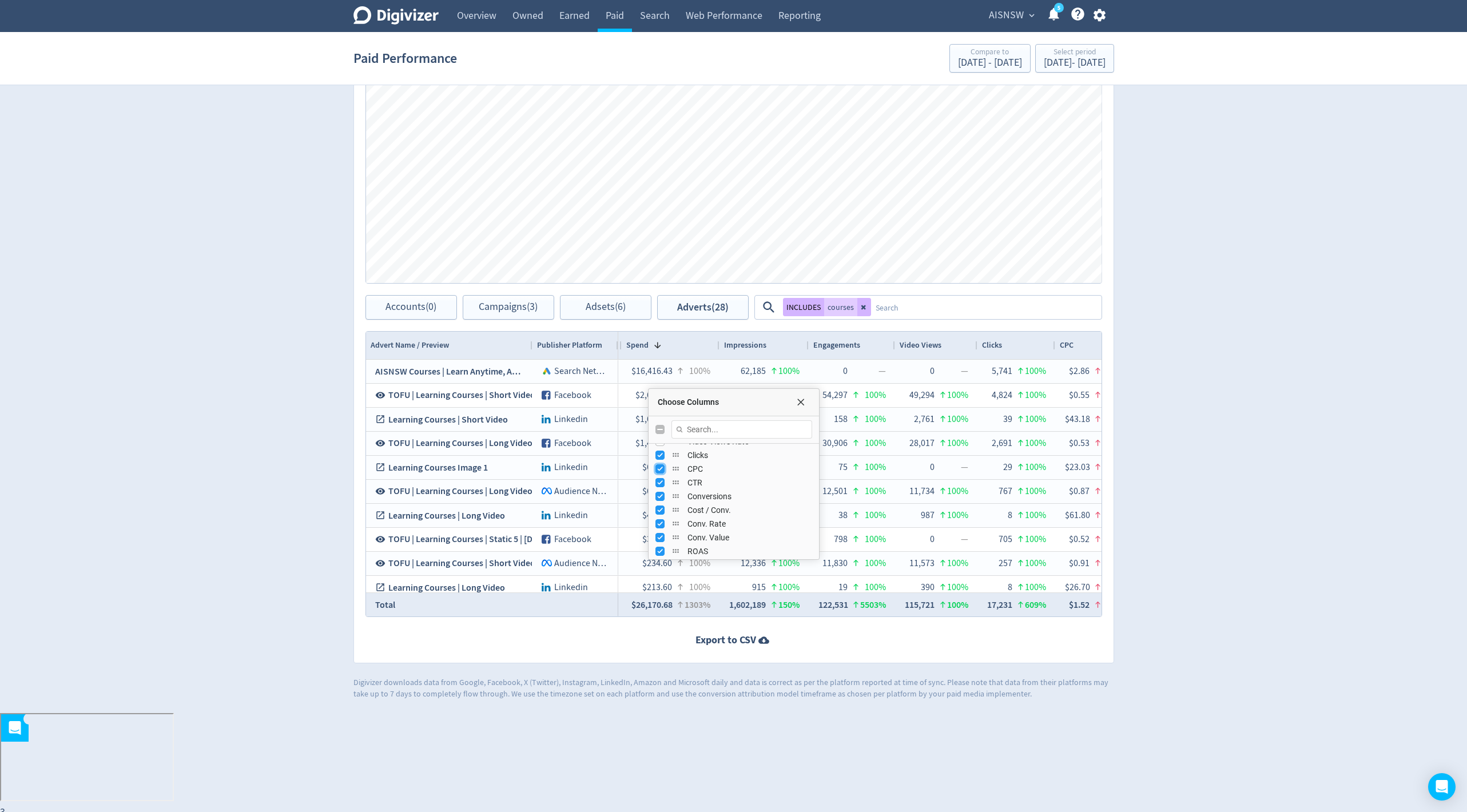
click at [658, 470] on input "Press SPACE to toggle visibility (visible)" at bounding box center [660, 469] width 9 height 9
checkbox input "false"
click at [660, 460] on input "Press SPACE to toggle visibility (visible)" at bounding box center [660, 457] width 9 height 9
checkbox input "false"
click at [1266, 595] on div "Digivizer Logo [PERSON_NAME] Logo Overview Owned Earned Paid Search Web Perform…" at bounding box center [734, 158] width 1467 height 1084
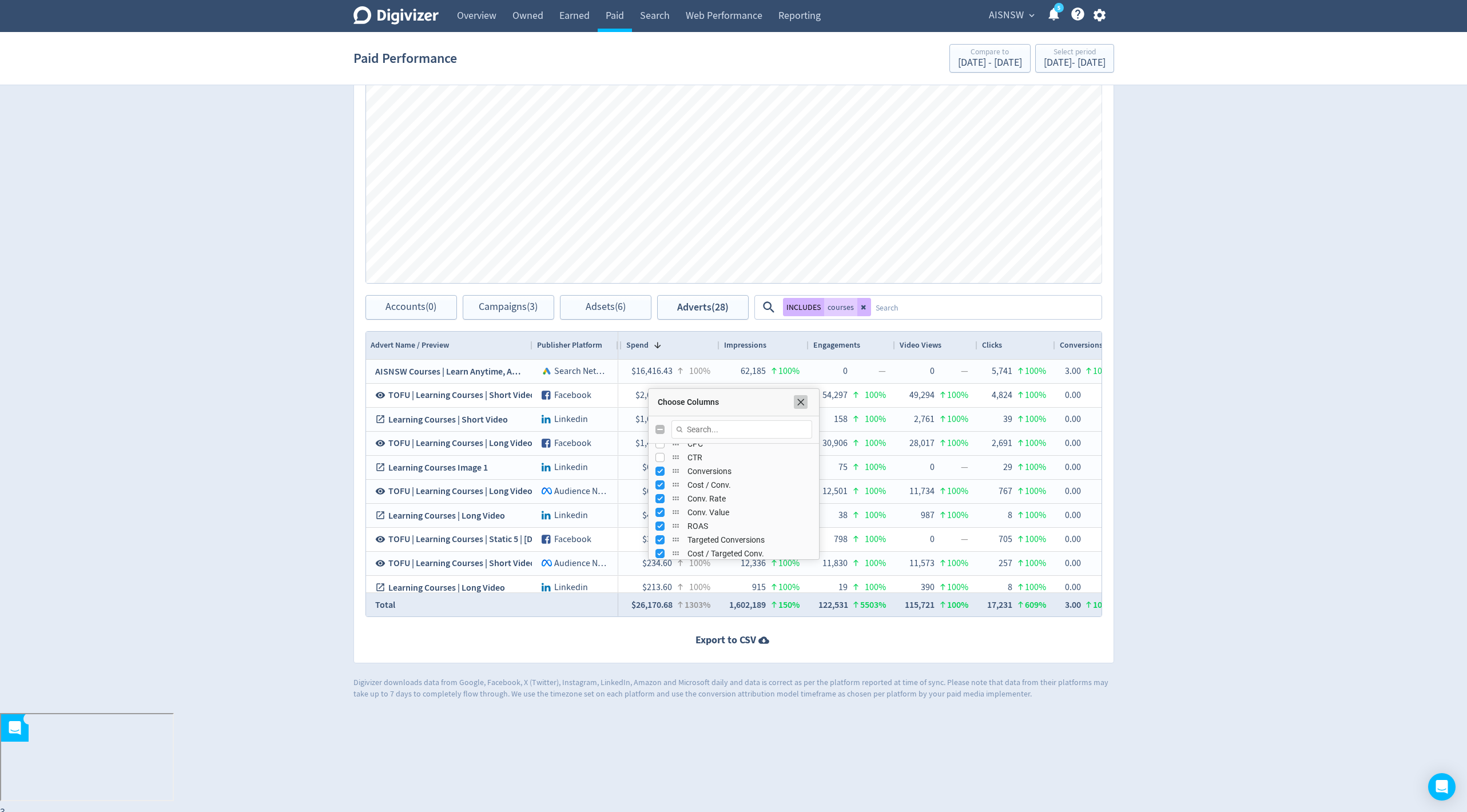
click at [803, 400] on span "Choose Columns" at bounding box center [801, 402] width 9 height 9
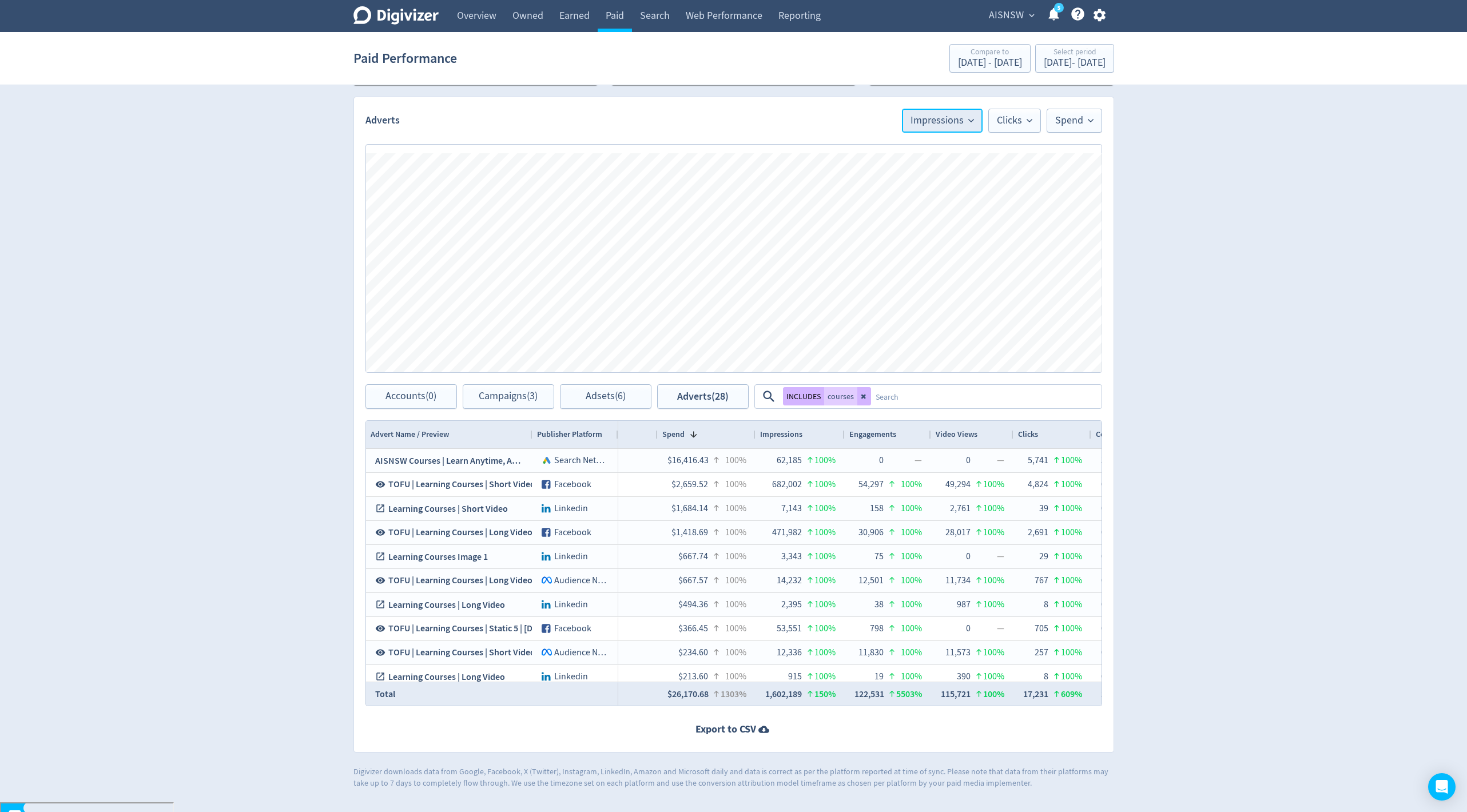
click at [967, 119] on span "Impressions" at bounding box center [942, 121] width 63 height 10
click at [944, 155] on input "Trend Line" at bounding box center [940, 155] width 41 height 14
checkbox input "true"
click at [913, 255] on li "Engagements" at bounding box center [927, 261] width 110 height 26
click at [1010, 117] on span "Clicks" at bounding box center [1014, 121] width 35 height 10
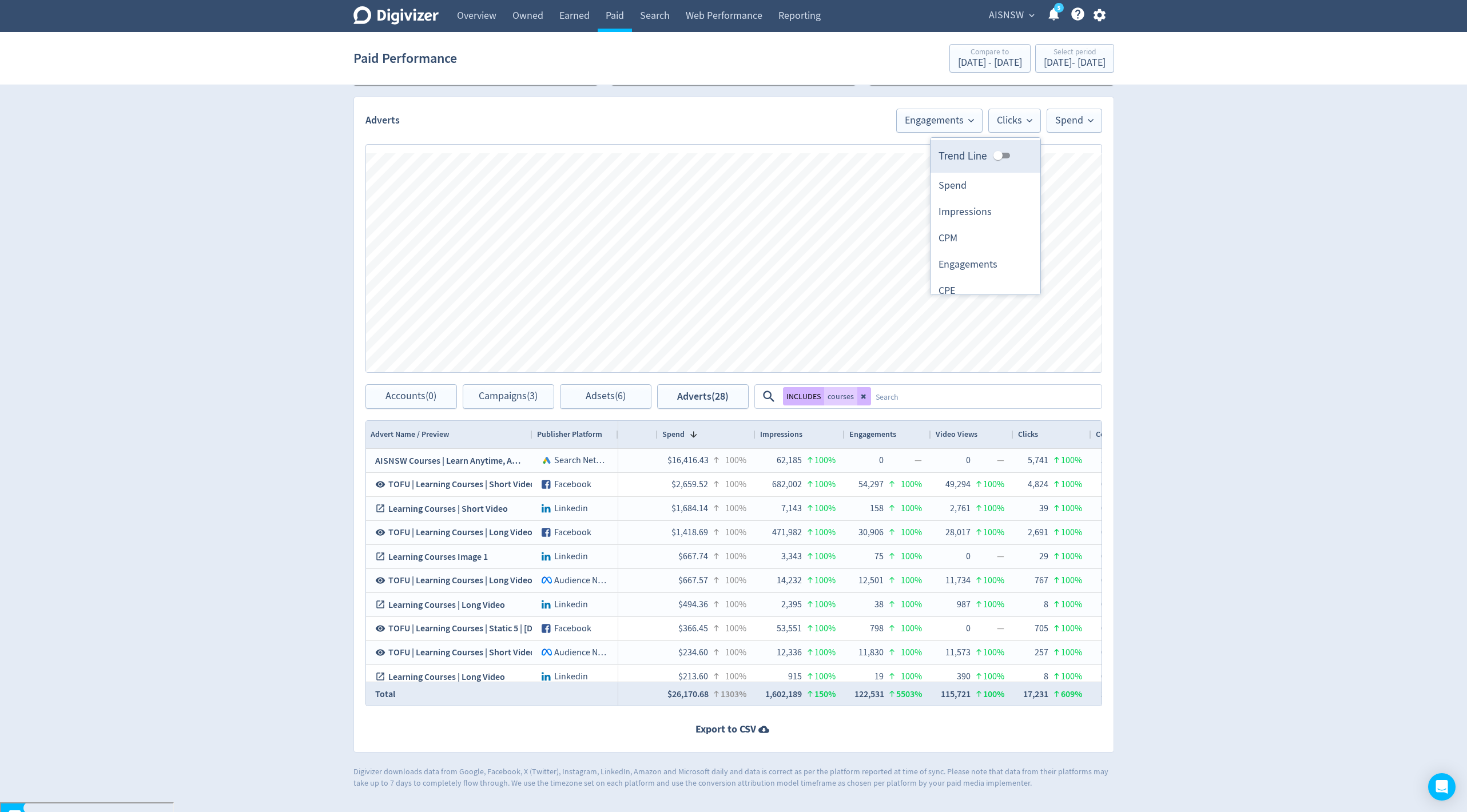
click at [1000, 158] on input "Trend Line" at bounding box center [998, 155] width 41 height 14
checkbox input "true"
click at [1071, 122] on span "Spend" at bounding box center [1074, 121] width 39 height 10
click at [1133, 166] on div "Digivizer Logo [PERSON_NAME] Logo Overview Owned Earned Paid Search Web Perform…" at bounding box center [734, 247] width 1467 height 1084
